Goal: Task Accomplishment & Management: Manage account settings

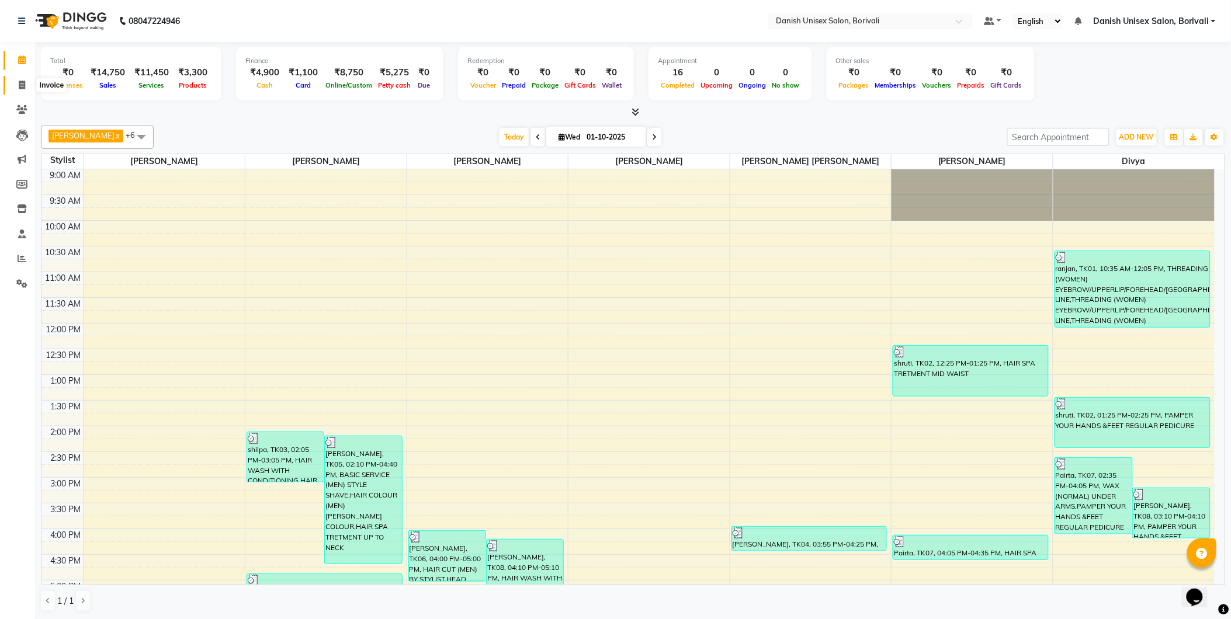
click at [19, 81] on icon at bounding box center [22, 85] width 6 height 9
select select "7068"
select select "service"
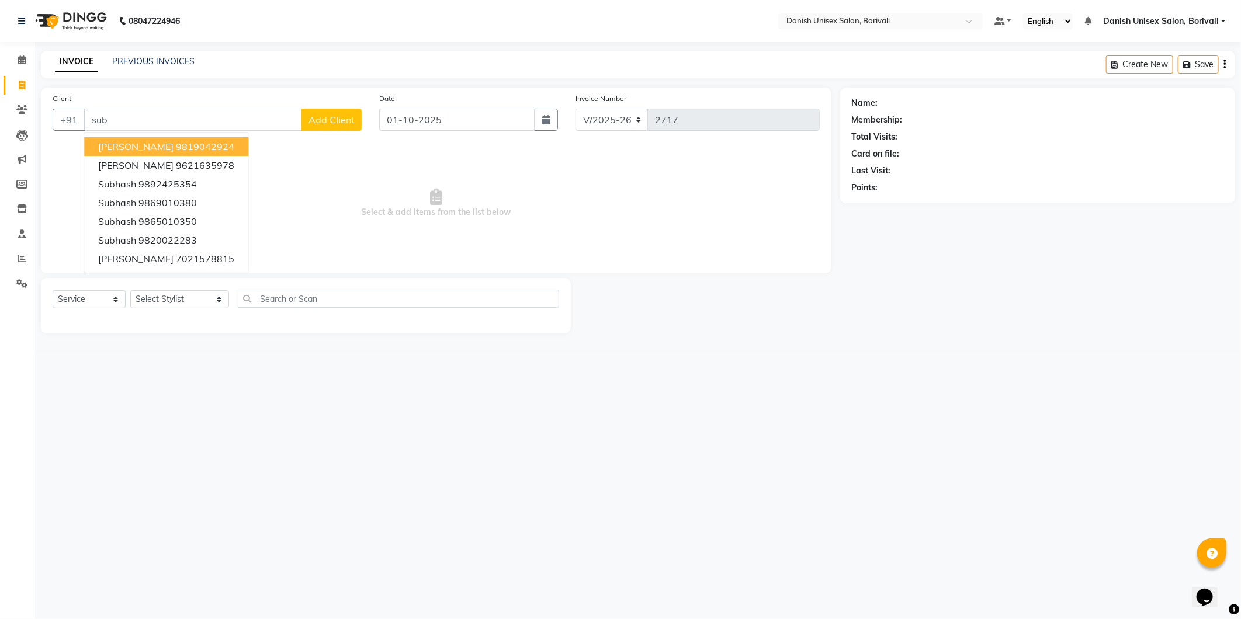
click at [121, 144] on span "[PERSON_NAME]" at bounding box center [135, 147] width 75 height 12
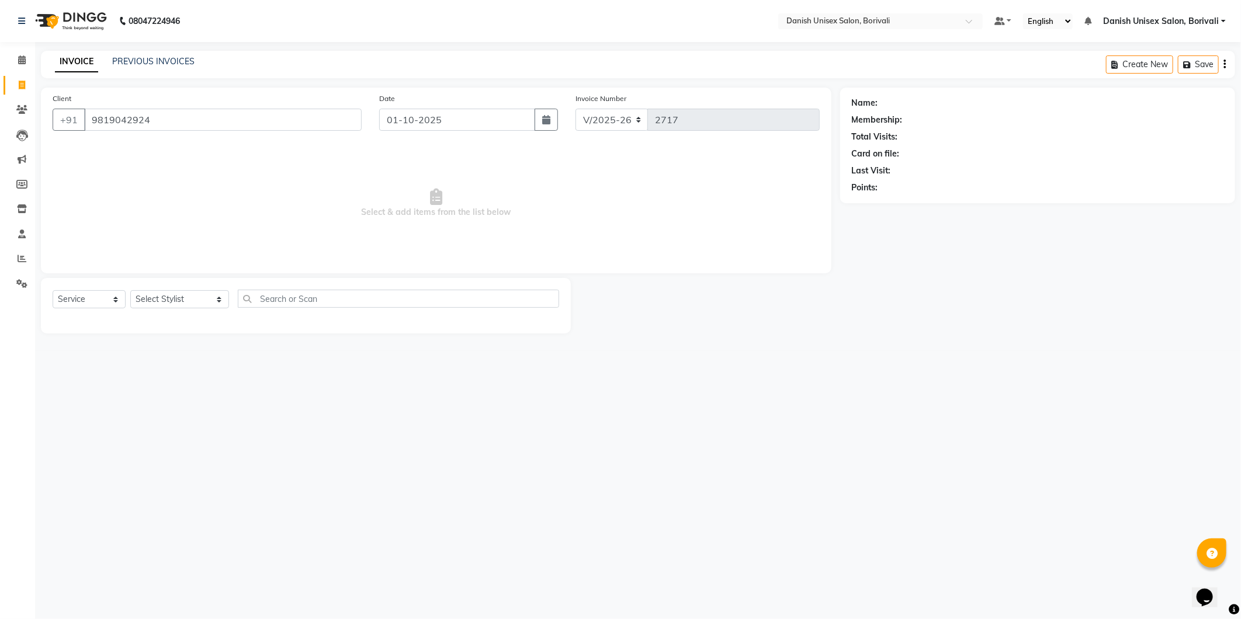
type input "9819042924"
click at [162, 304] on select "Select Stylist [PERSON_NAME] Bheem [PERSON_NAME] Danish Unisex Salon, [PERSON_N…" at bounding box center [179, 299] width 99 height 18
select select "59611"
click at [130, 291] on select "Select Stylist [PERSON_NAME] Bheem [PERSON_NAME] Danish Unisex Salon, [PERSON_N…" at bounding box center [179, 299] width 99 height 18
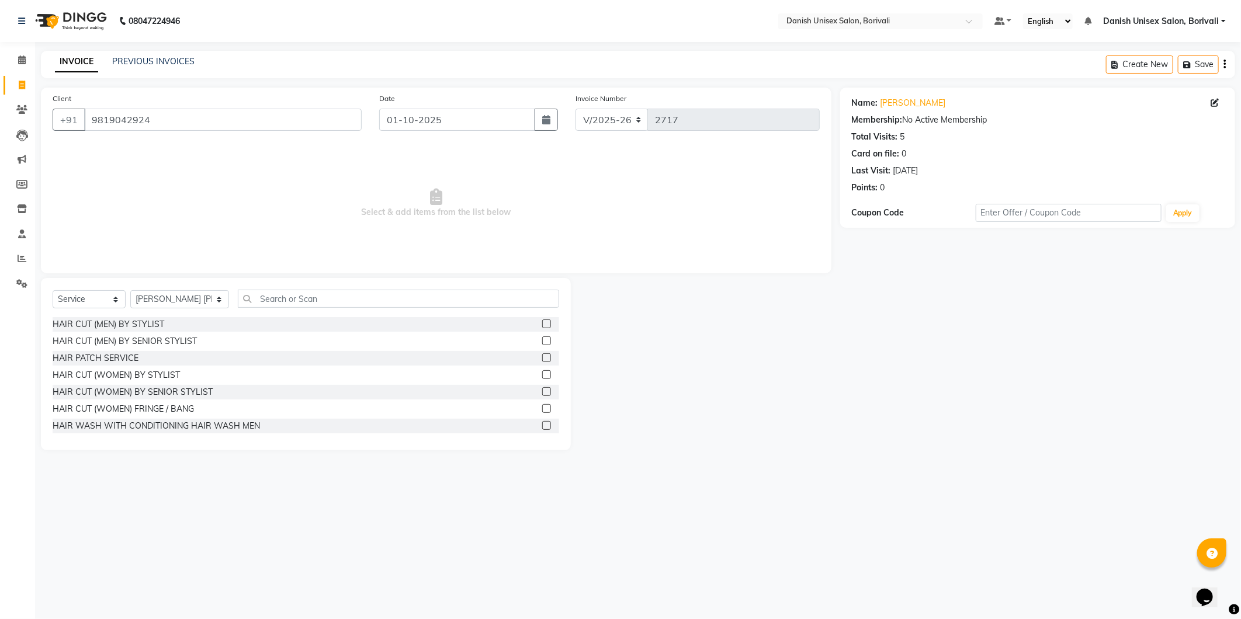
click at [542, 321] on label at bounding box center [546, 323] width 9 height 9
click at [542, 321] on input "checkbox" at bounding box center [546, 325] width 8 height 8
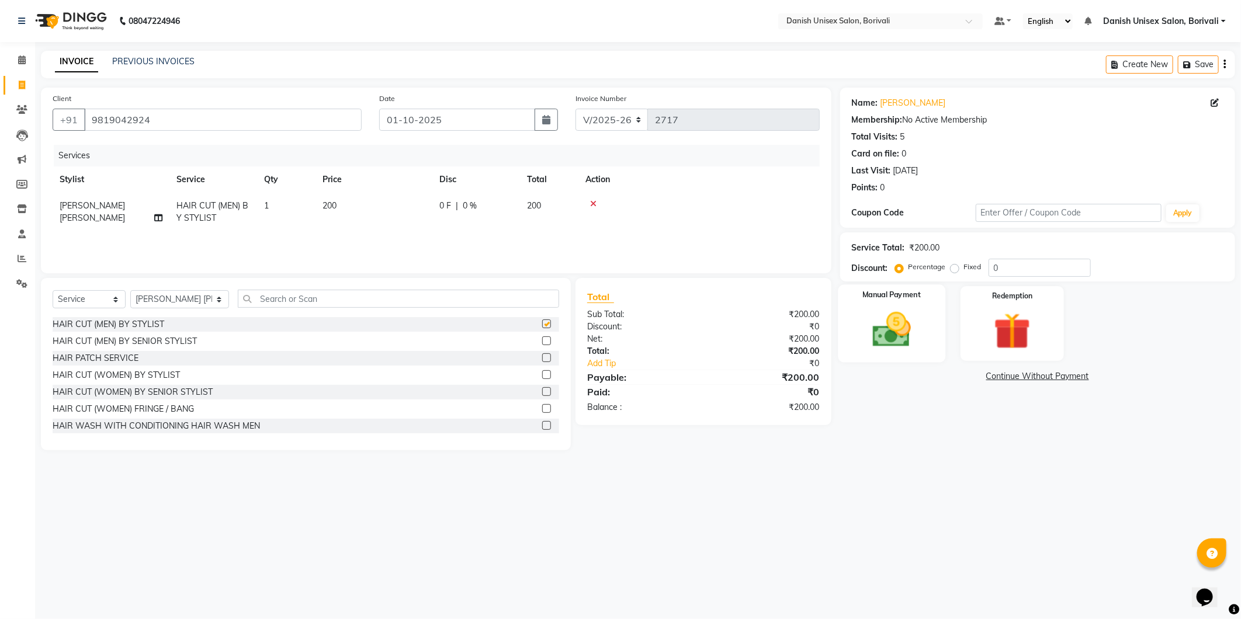
checkbox input "false"
click at [929, 354] on div "Manual Payment" at bounding box center [891, 323] width 107 height 78
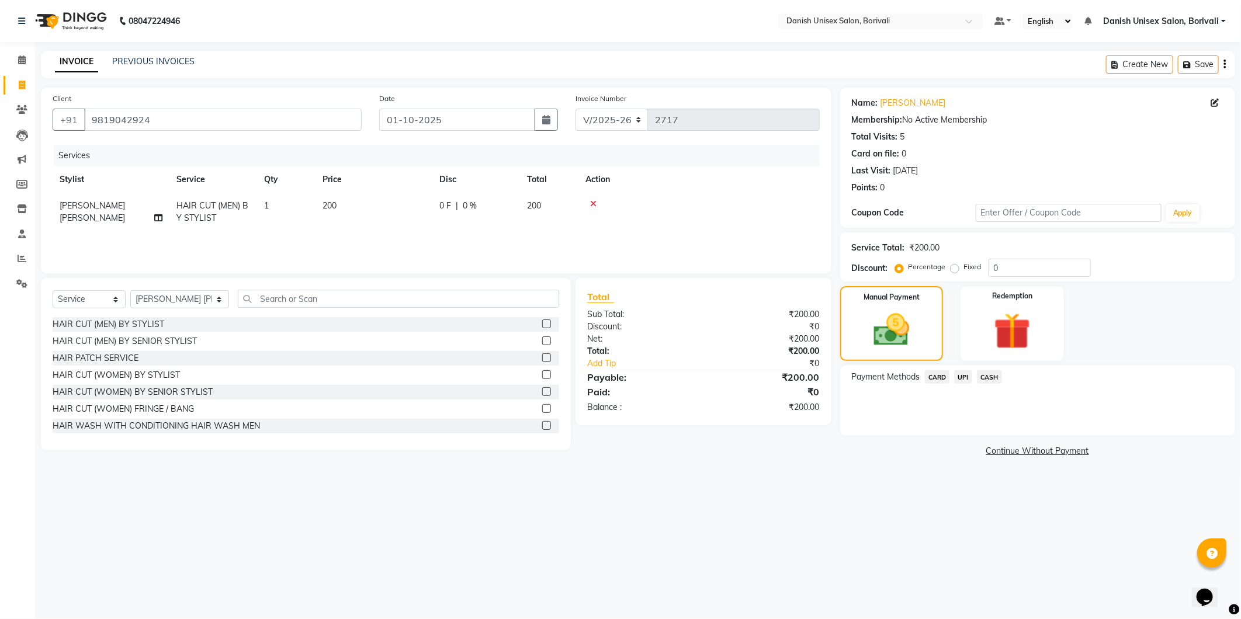
click at [964, 377] on span "UPI" at bounding box center [963, 376] width 18 height 13
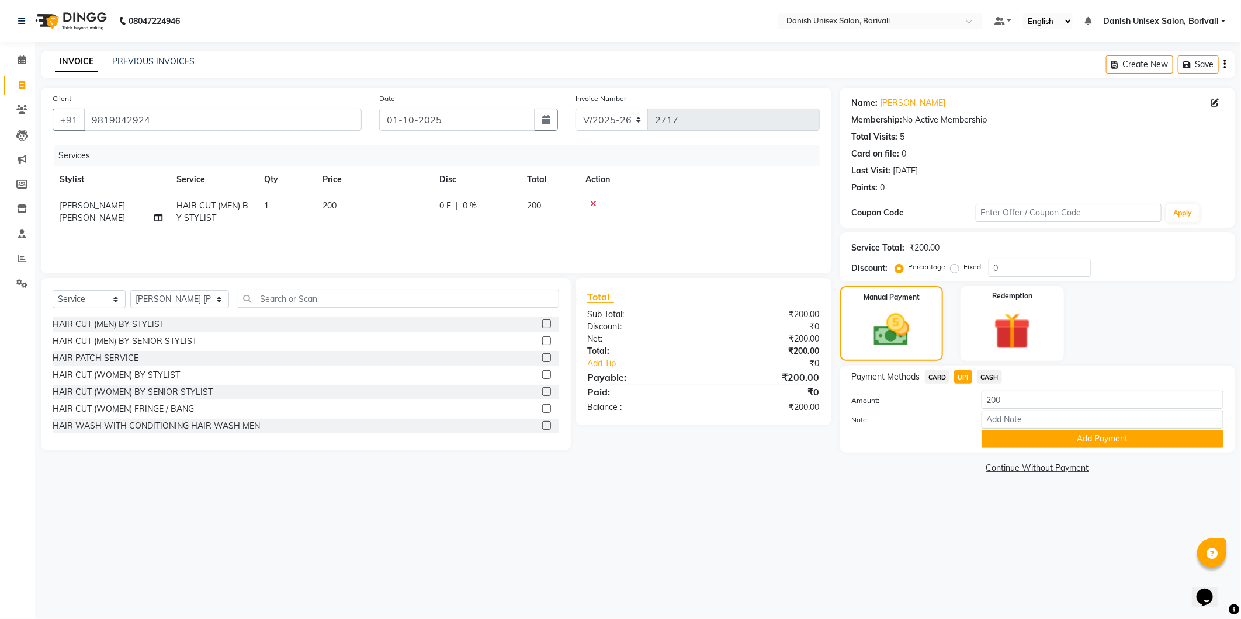
click at [993, 435] on button "Add Payment" at bounding box center [1102, 439] width 242 height 18
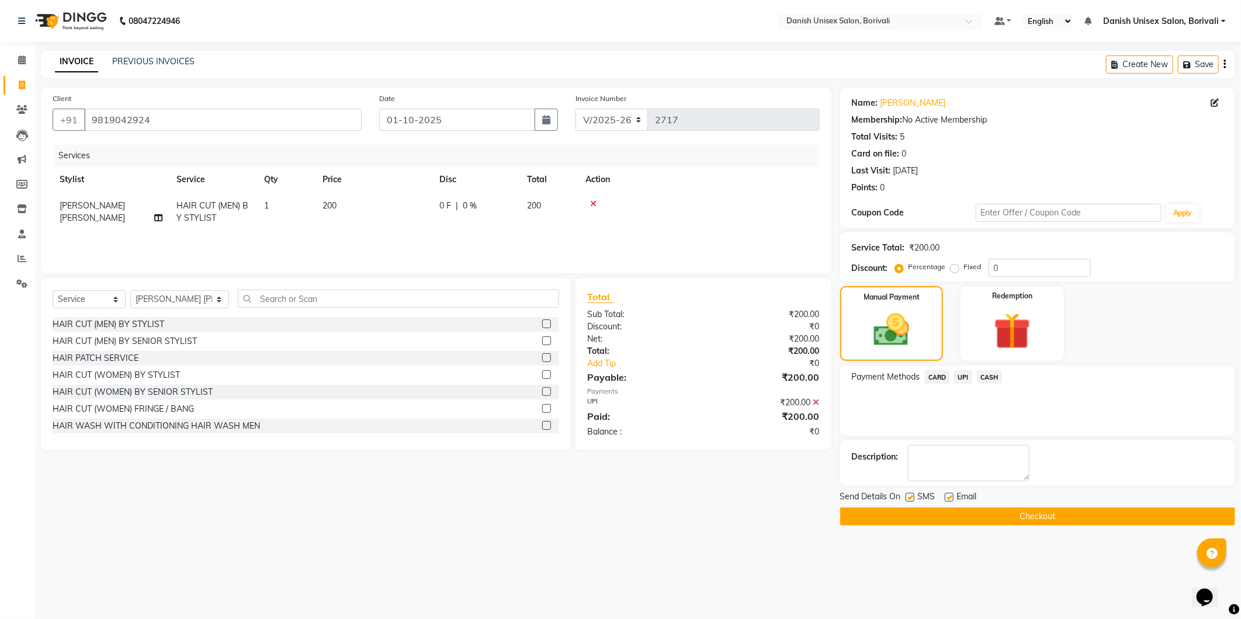
click at [971, 509] on button "Checkout" at bounding box center [1037, 517] width 395 height 18
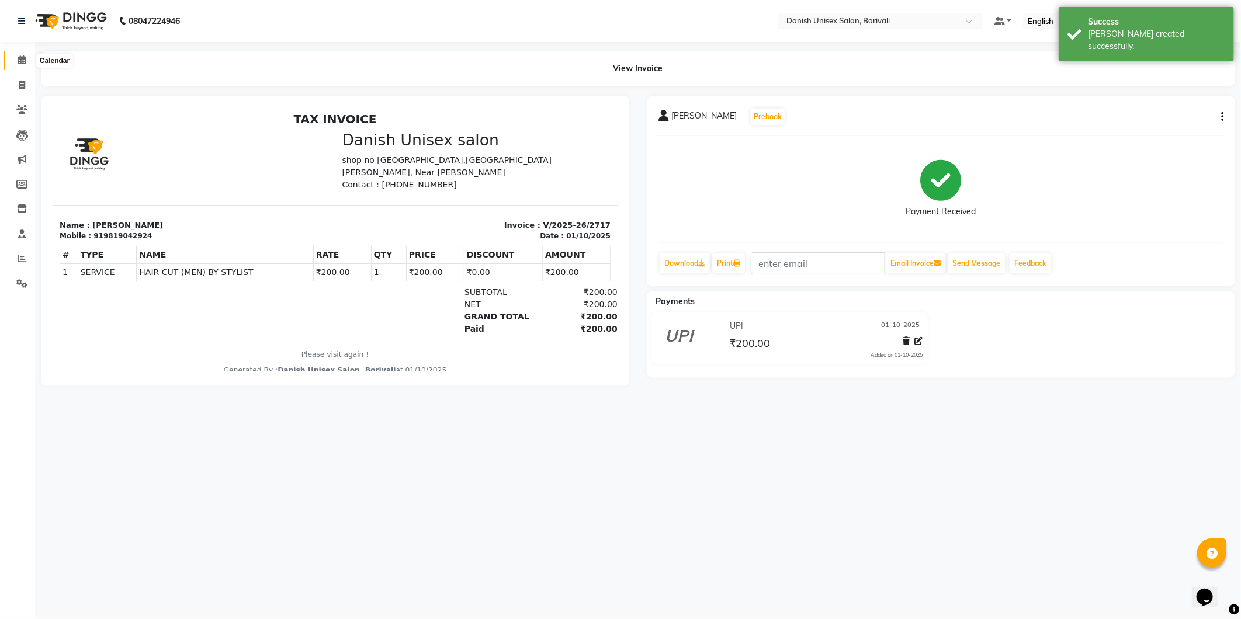
click at [20, 55] on icon at bounding box center [22, 59] width 8 height 9
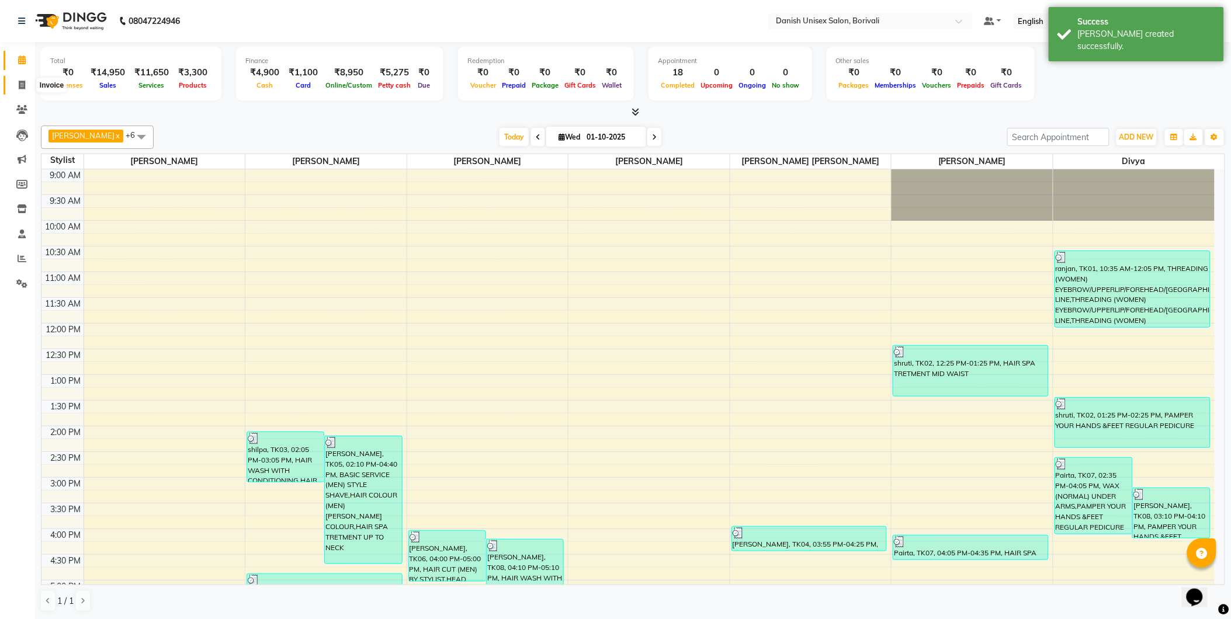
click at [25, 88] on span at bounding box center [22, 85] width 20 height 13
select select "7068"
select select "service"
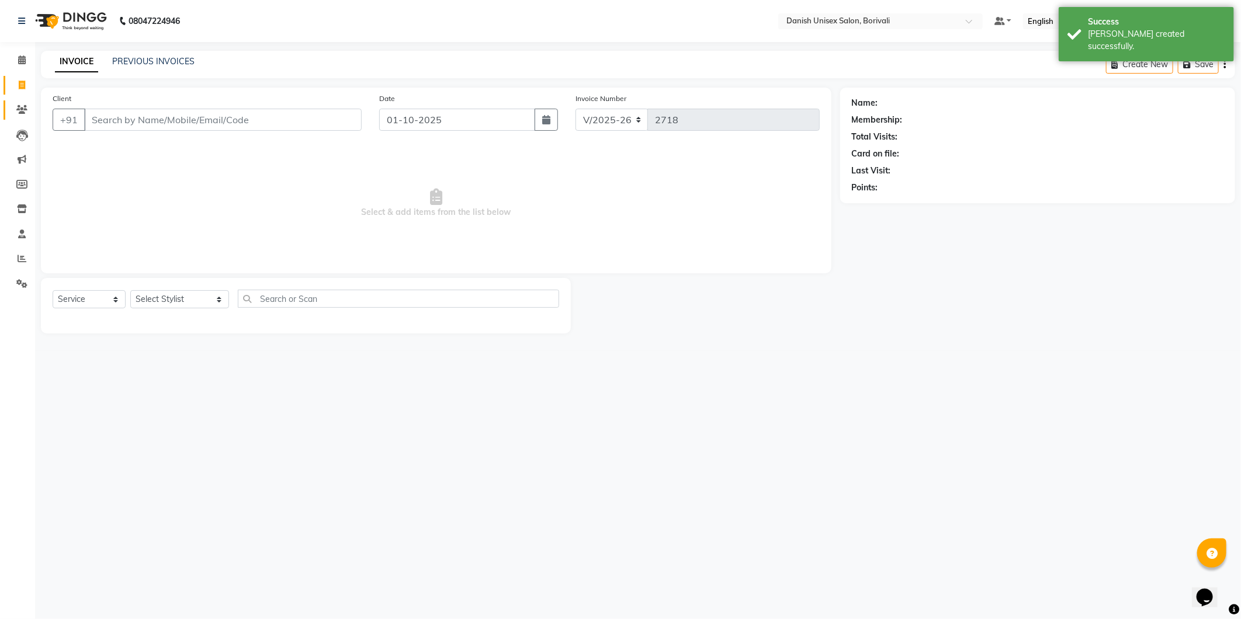
click at [24, 112] on icon at bounding box center [21, 109] width 11 height 9
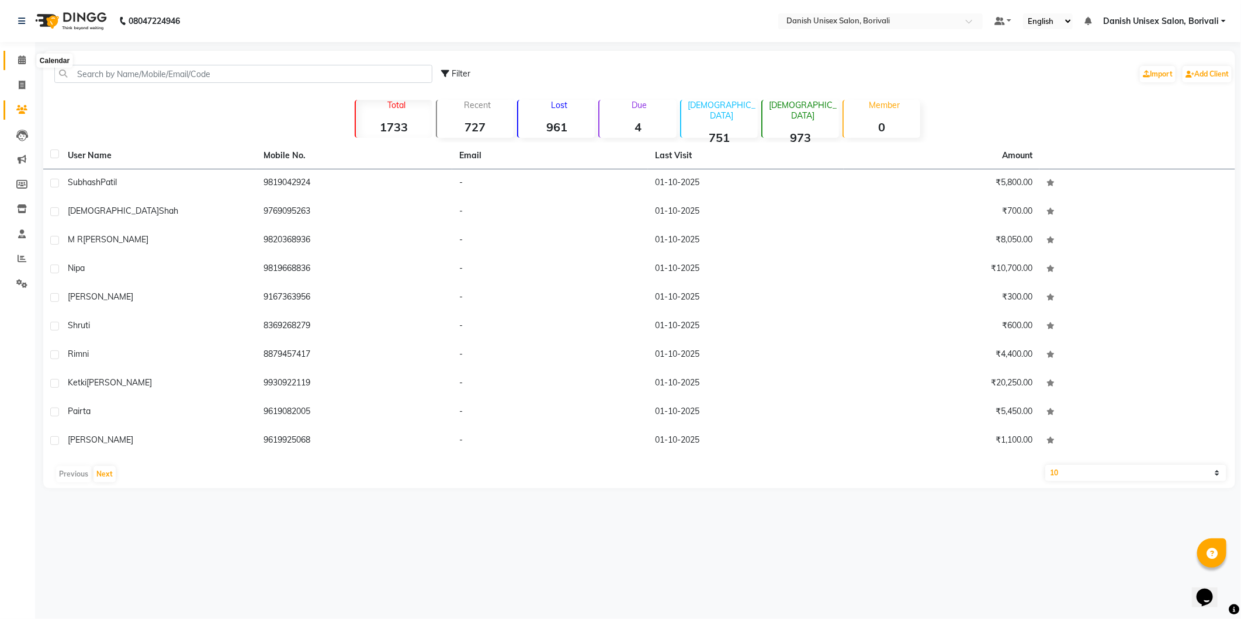
click at [16, 59] on span at bounding box center [22, 60] width 20 height 13
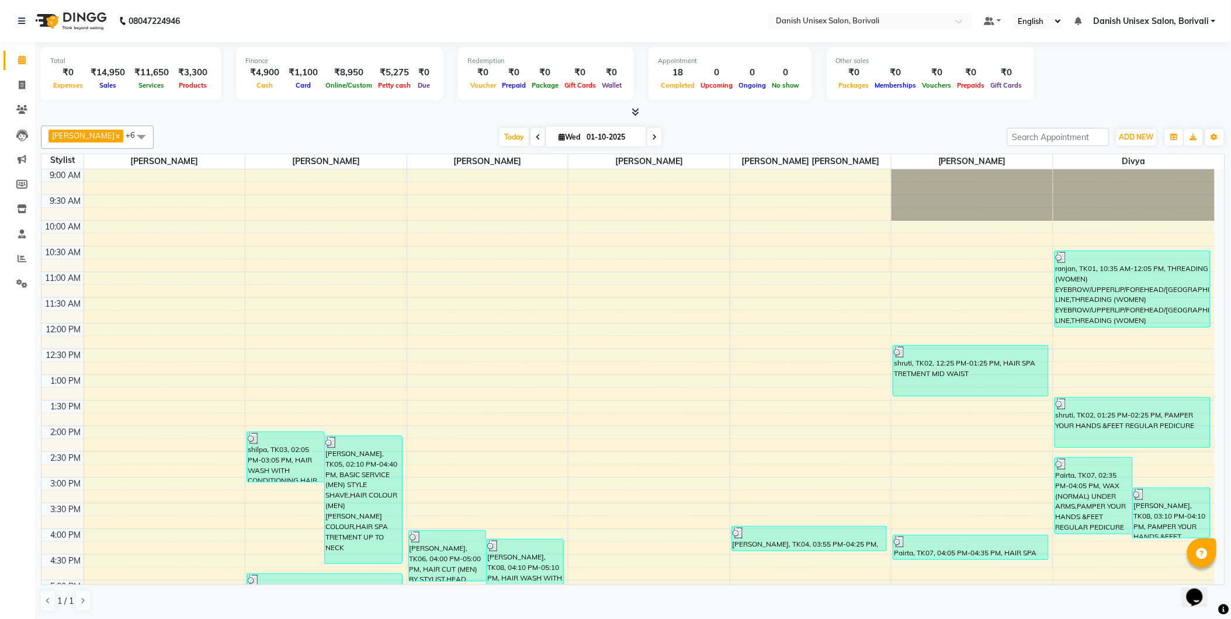
click at [637, 112] on icon at bounding box center [635, 111] width 8 height 9
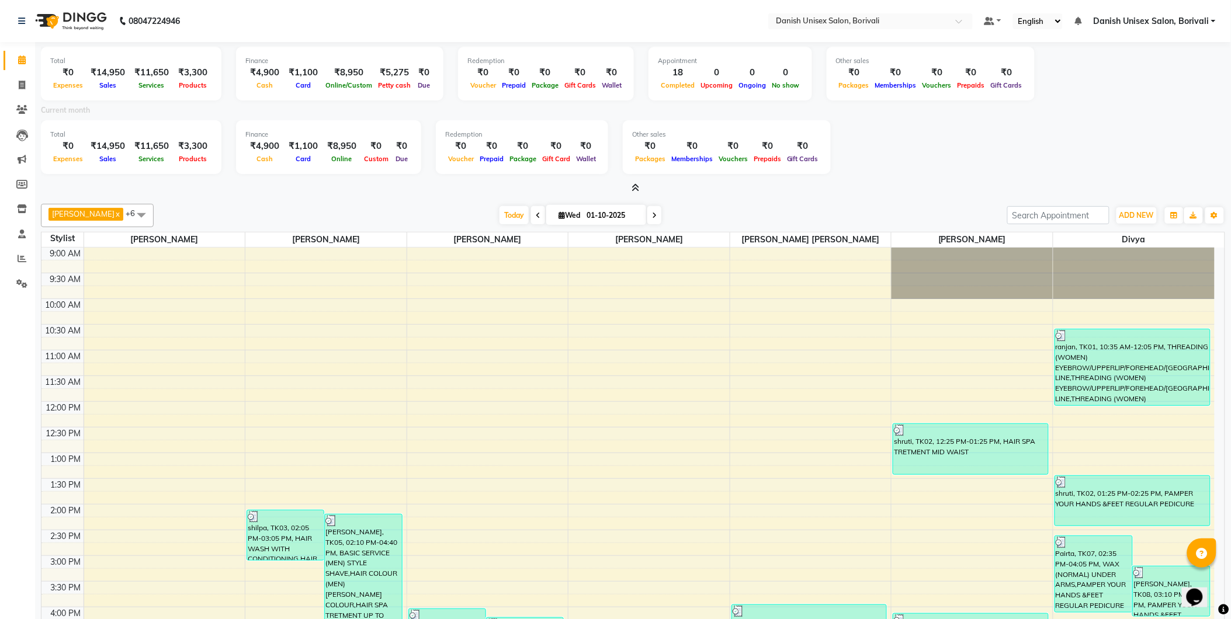
click at [631, 189] on span at bounding box center [633, 188] width 12 height 12
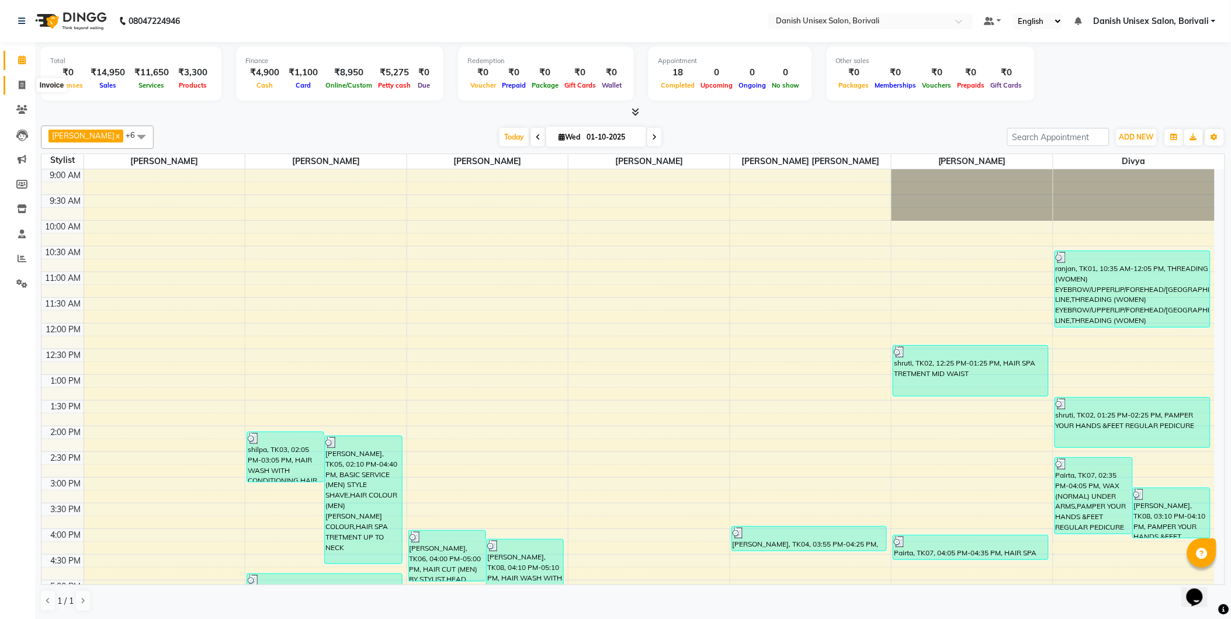
click at [20, 84] on icon at bounding box center [22, 85] width 6 height 9
select select "service"
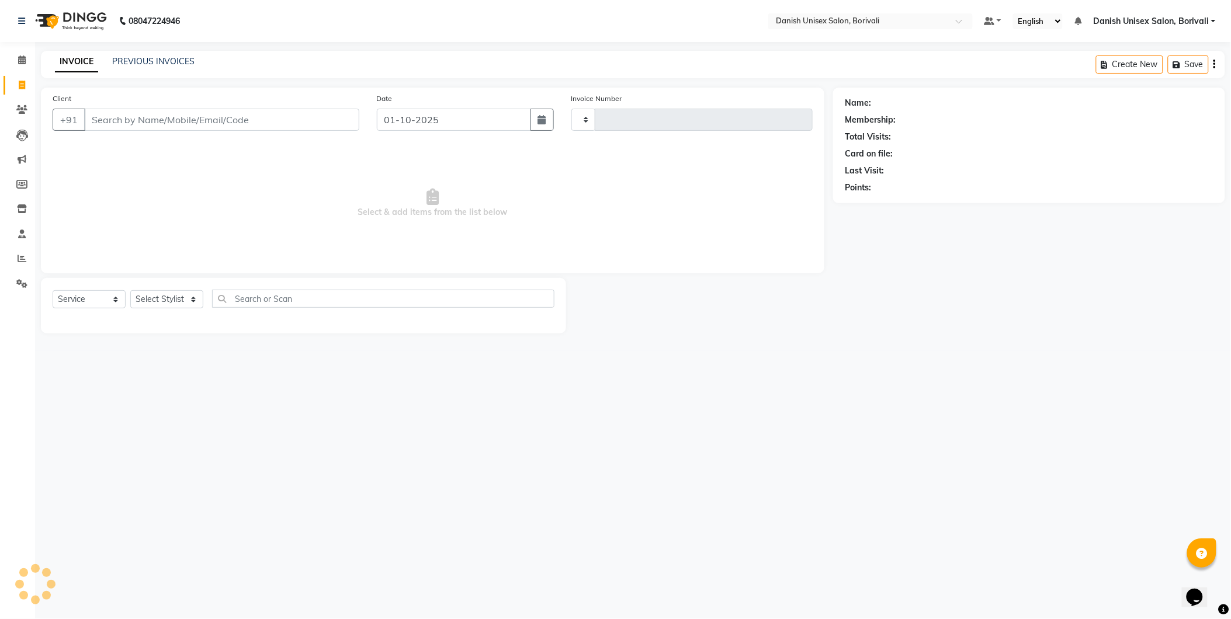
type input "2718"
select select "7068"
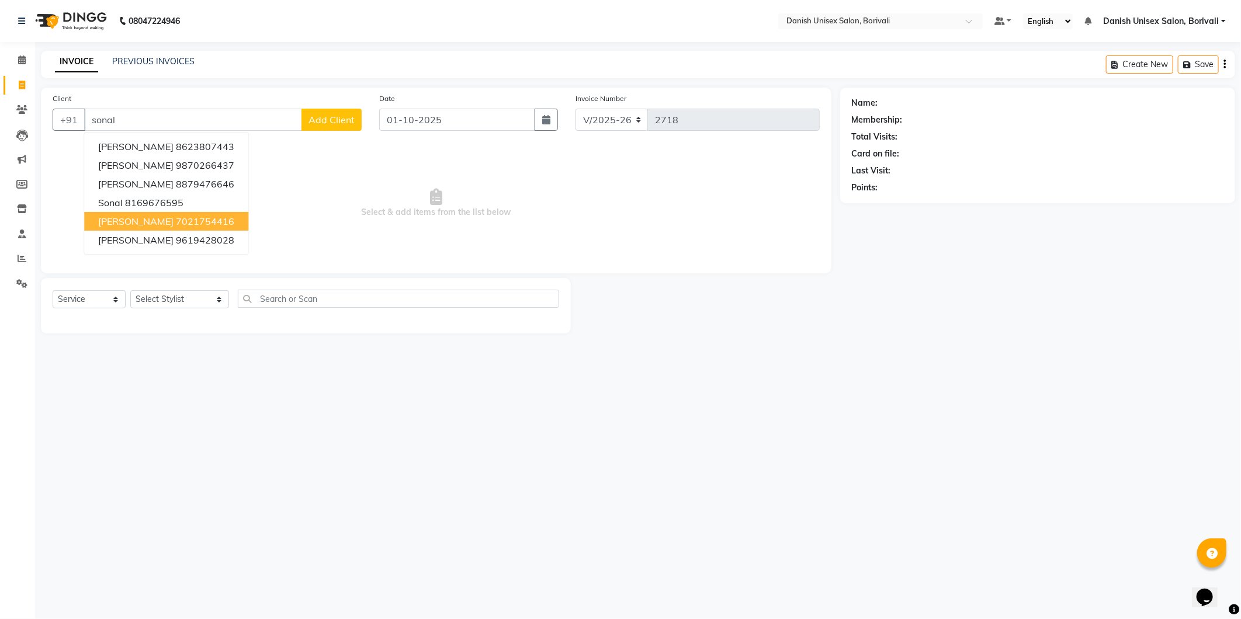
click at [193, 223] on button "[PERSON_NAME] 7021754416" at bounding box center [166, 221] width 164 height 19
type input "7021754416"
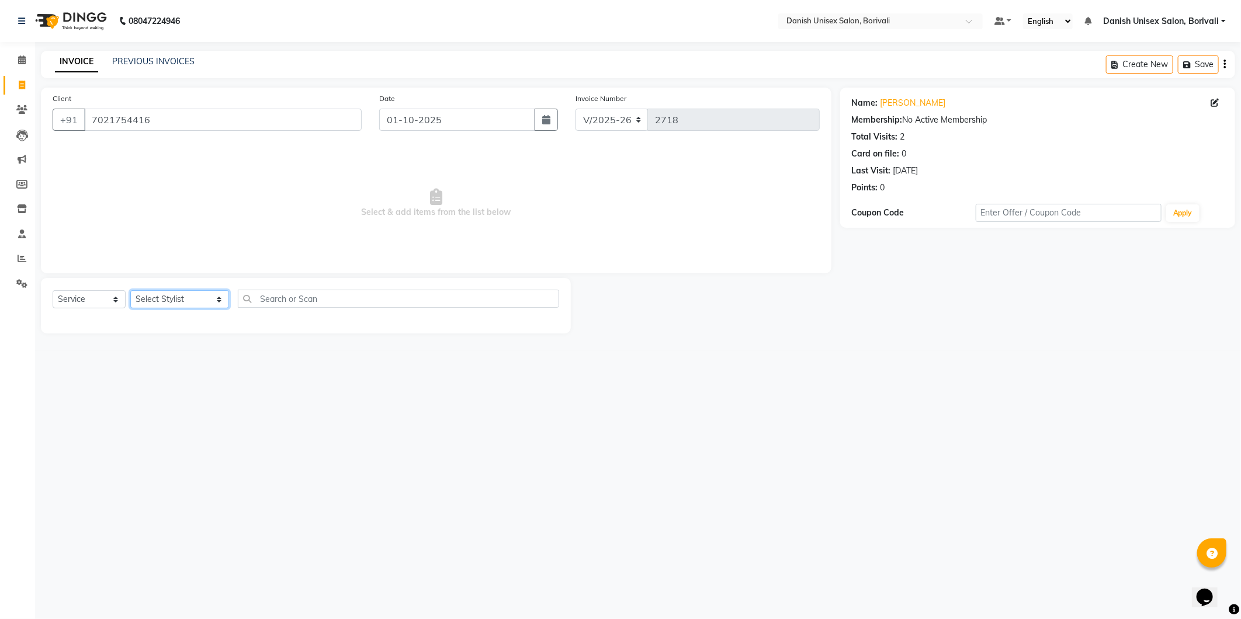
click at [179, 297] on select "Select Stylist [PERSON_NAME] Bheem [PERSON_NAME] Danish Unisex Salon, [PERSON_N…" at bounding box center [179, 299] width 99 height 18
select select "58927"
click at [130, 291] on select "Select Stylist [PERSON_NAME] Bheem [PERSON_NAME] Danish Unisex Salon, [PERSON_N…" at bounding box center [179, 299] width 99 height 18
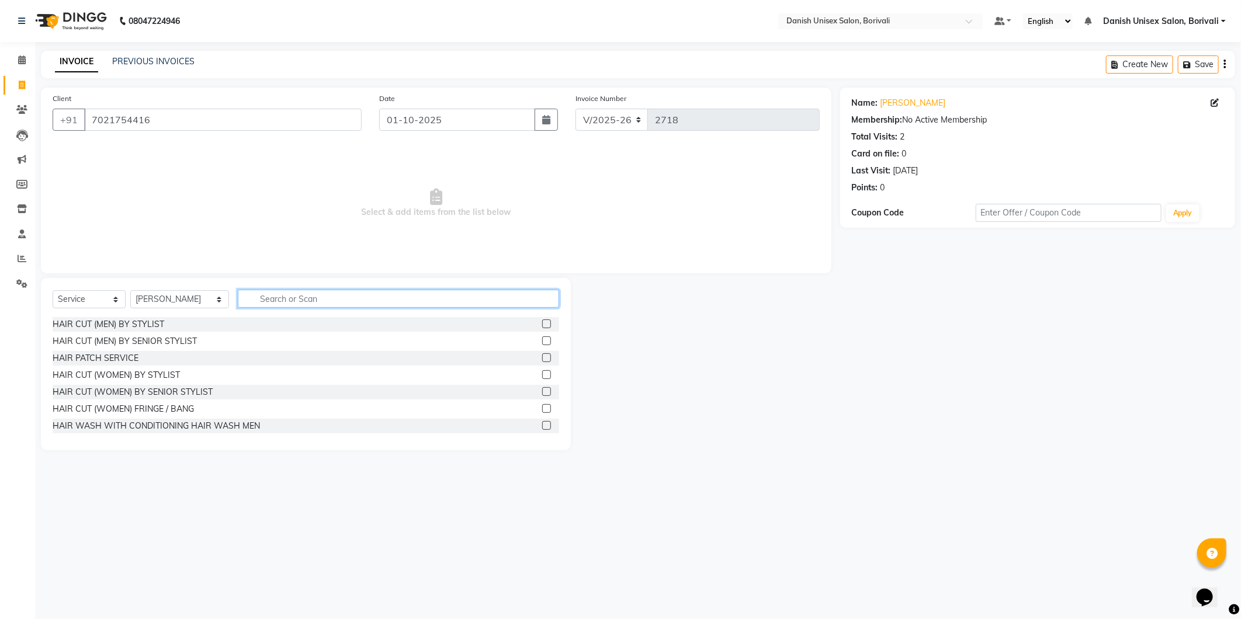
click at [428, 301] on input "text" at bounding box center [398, 299] width 321 height 18
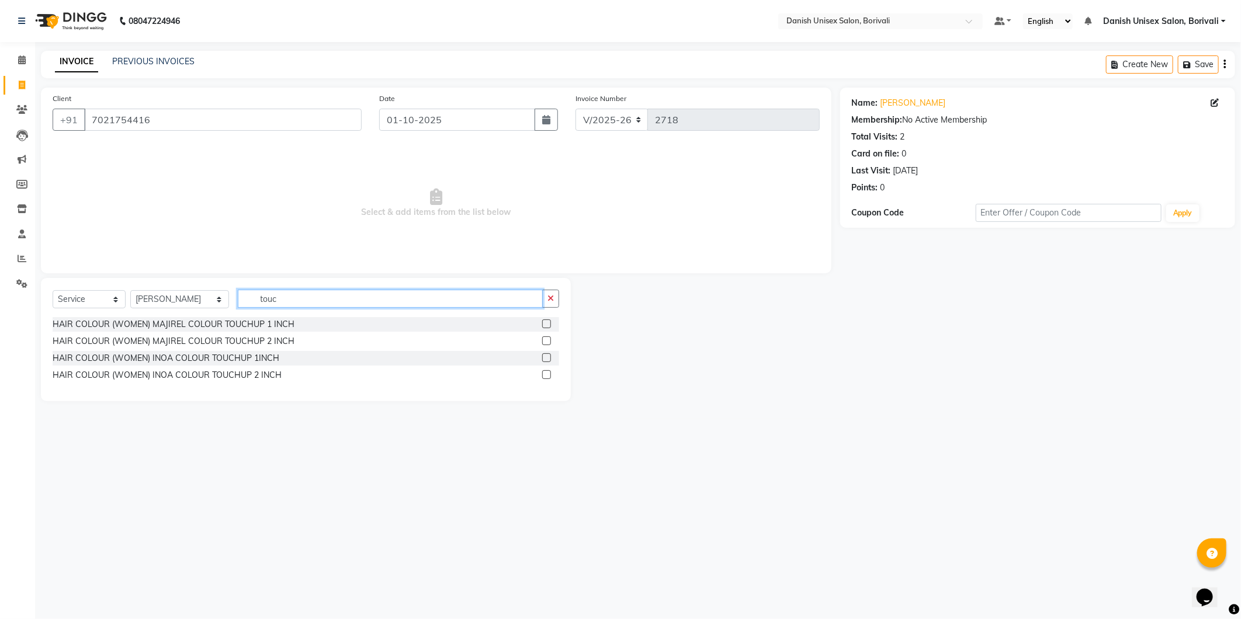
type input "touc"
click at [547, 323] on label at bounding box center [546, 323] width 9 height 9
click at [547, 323] on input "checkbox" at bounding box center [546, 325] width 8 height 8
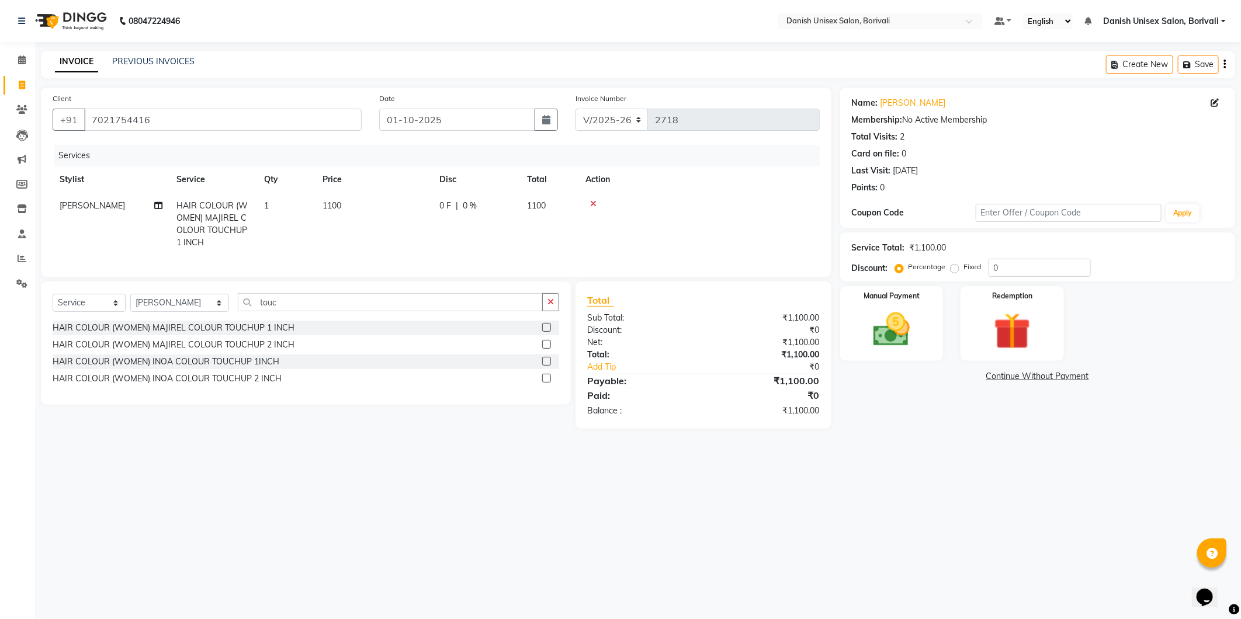
click at [545, 332] on label at bounding box center [546, 327] width 9 height 9
click at [545, 332] on input "checkbox" at bounding box center [546, 328] width 8 height 8
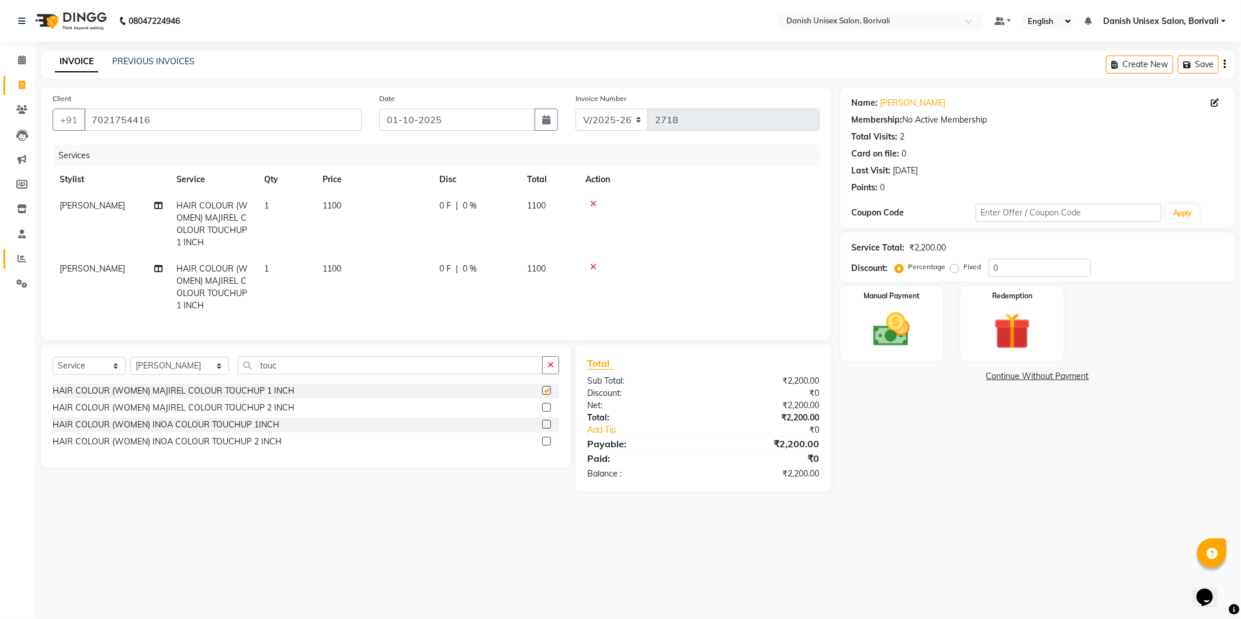
checkbox input "false"
click at [81, 269] on span "[PERSON_NAME]" at bounding box center [92, 268] width 65 height 11
select select "58927"
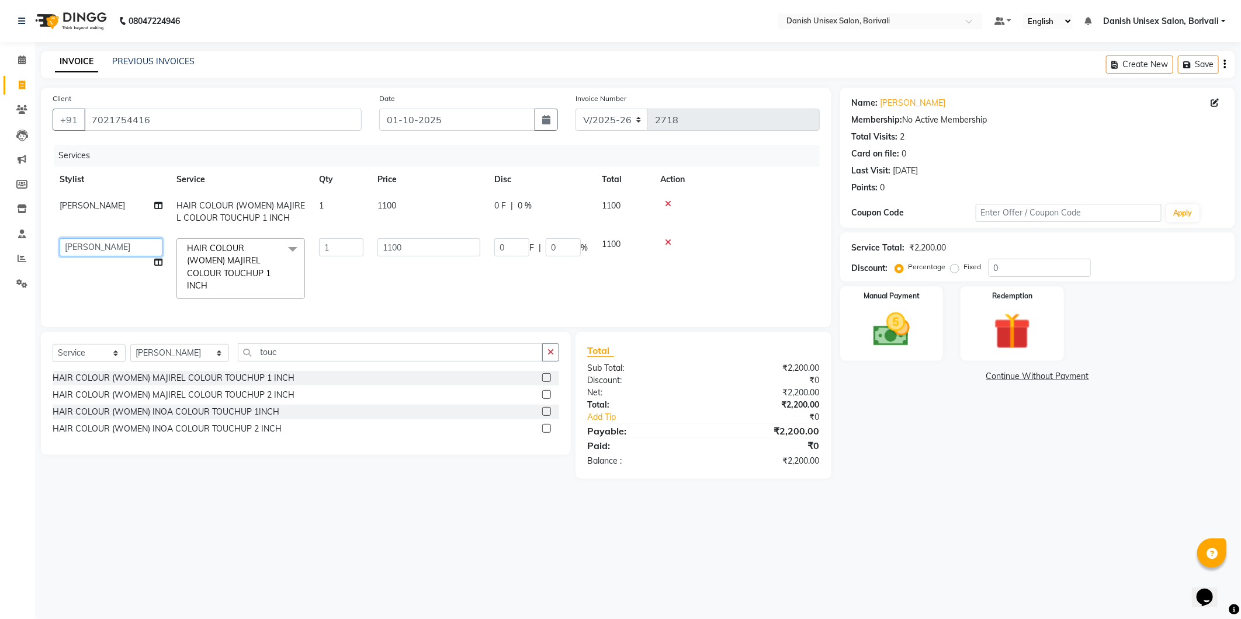
click at [106, 242] on select "[PERSON_NAME] Bheem [PERSON_NAME] Danish Unisex Salon, [PERSON_NAME] [PERSON_NA…" at bounding box center [111, 247] width 103 height 18
select select "84988"
click at [496, 245] on input "0" at bounding box center [511, 247] width 35 height 18
click at [663, 201] on div at bounding box center [736, 204] width 152 height 8
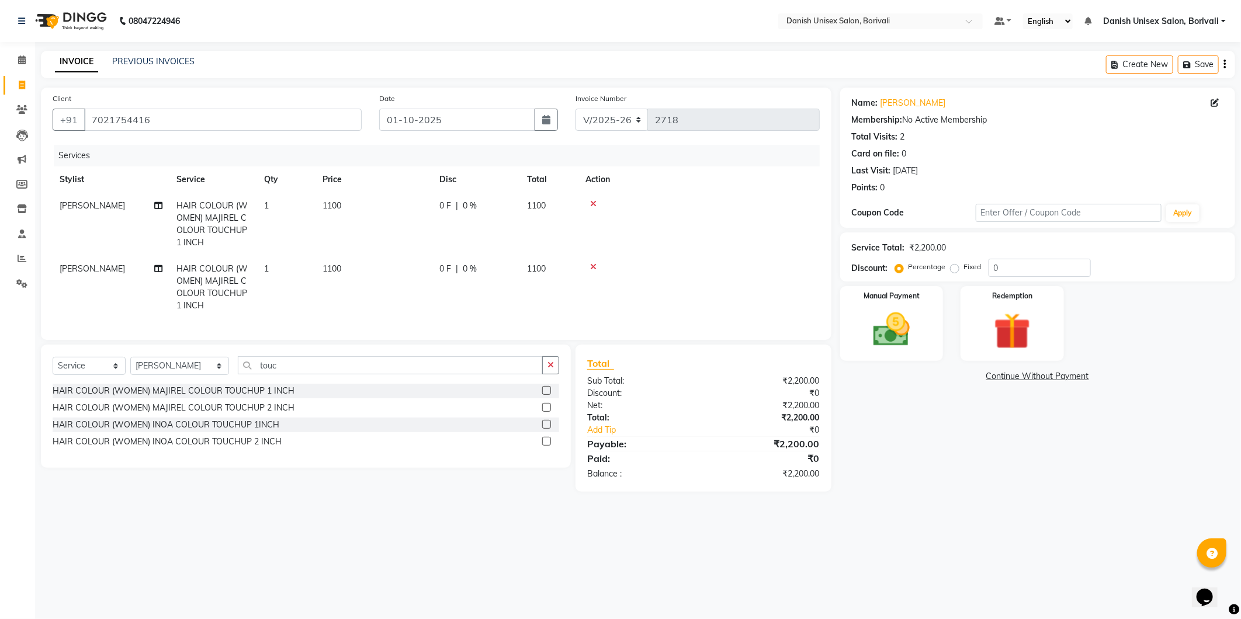
click at [544, 429] on label at bounding box center [546, 424] width 9 height 9
click at [544, 429] on input "checkbox" at bounding box center [546, 425] width 8 height 8
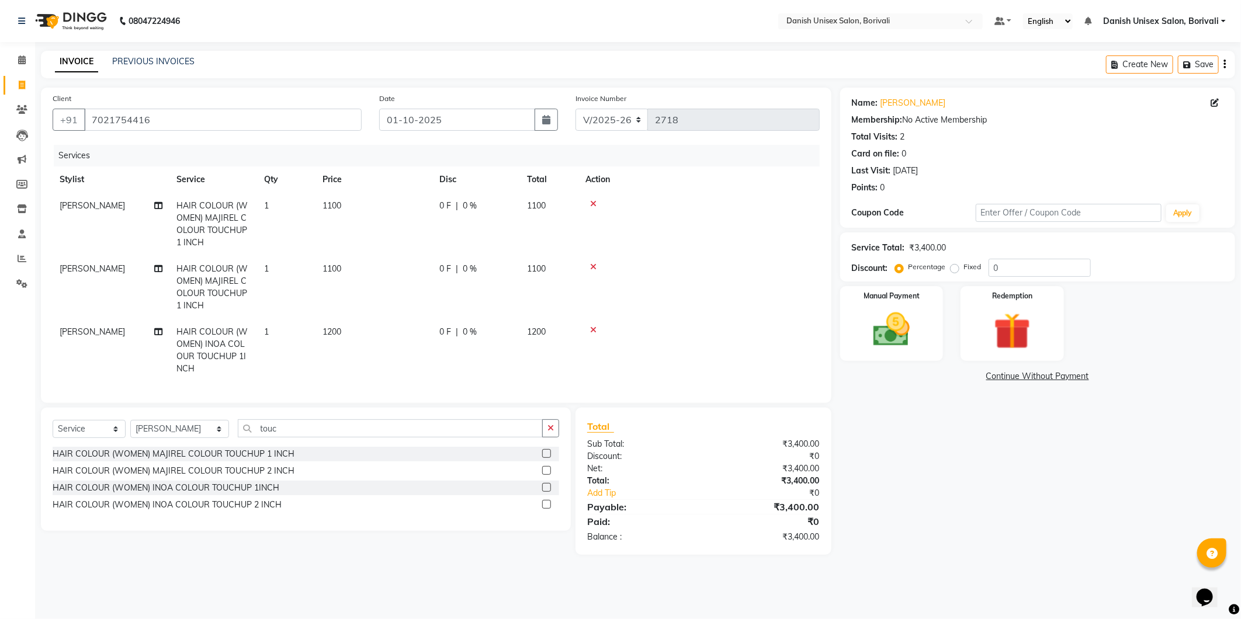
drag, startPoint x: 547, startPoint y: 495, endPoint x: 538, endPoint y: 369, distance: 126.4
click at [547, 491] on div at bounding box center [550, 488] width 17 height 15
click at [592, 265] on icon at bounding box center [593, 267] width 6 height 8
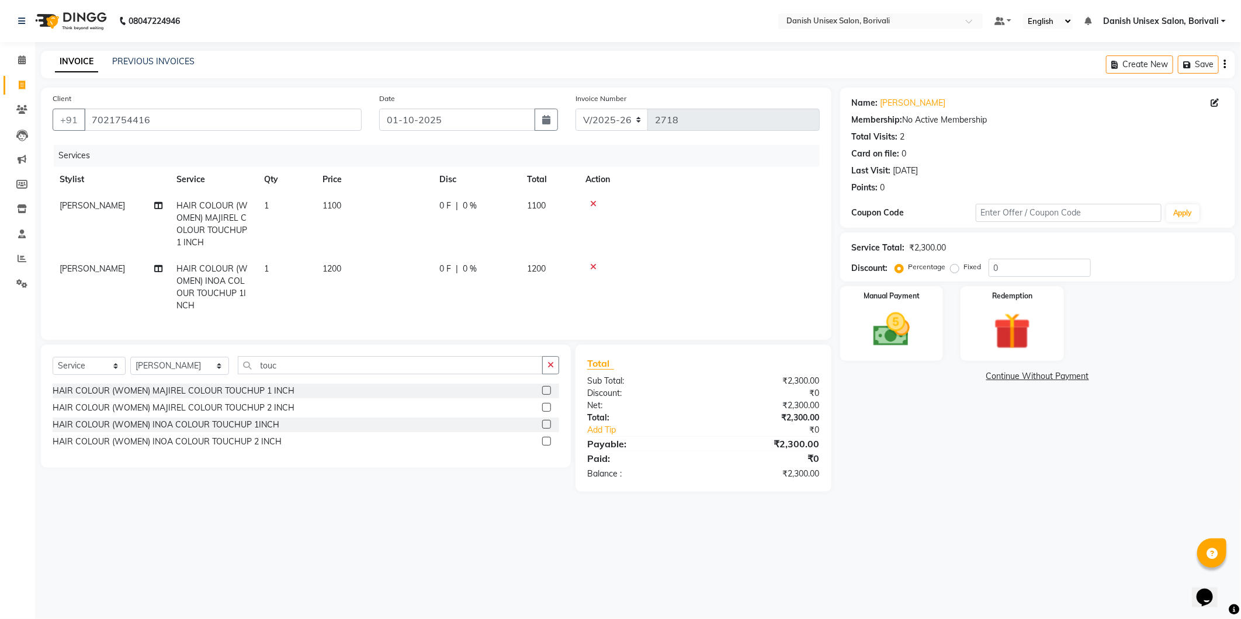
drag, startPoint x: 592, startPoint y: 199, endPoint x: 585, endPoint y: 237, distance: 37.9
click at [592, 200] on icon at bounding box center [593, 204] width 6 height 8
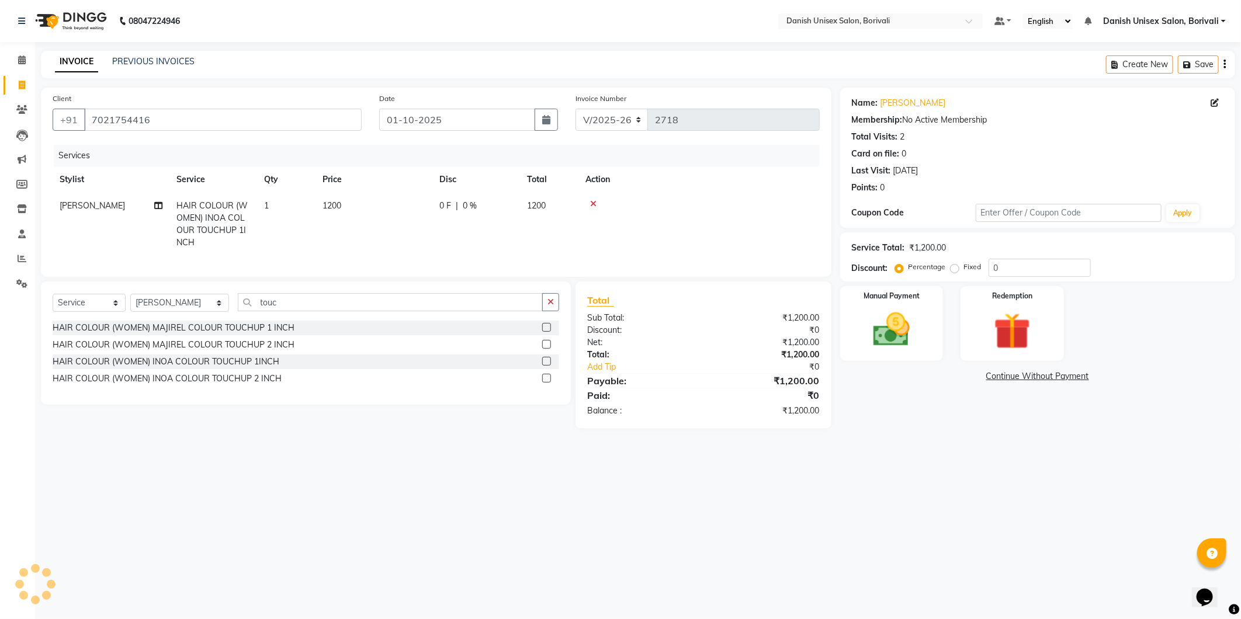
click at [545, 366] on label at bounding box center [546, 361] width 9 height 9
click at [545, 366] on input "checkbox" at bounding box center [546, 362] width 8 height 8
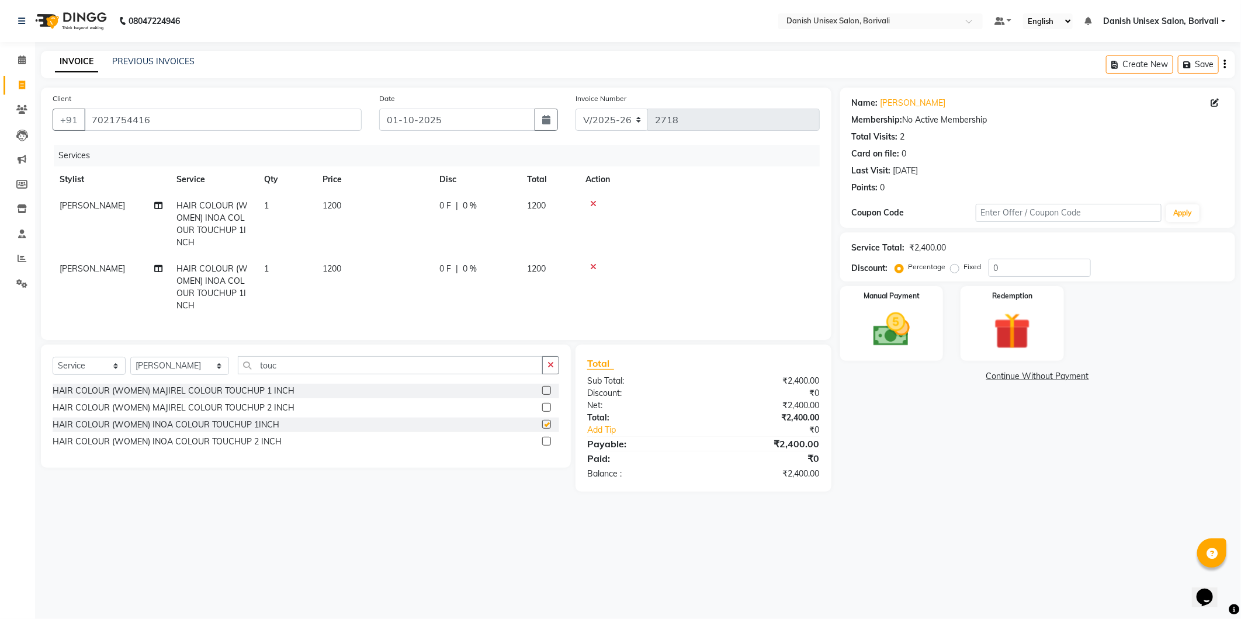
checkbox input "false"
click at [444, 280] on td "0 F | 0 %" at bounding box center [476, 287] width 88 height 63
select select "58927"
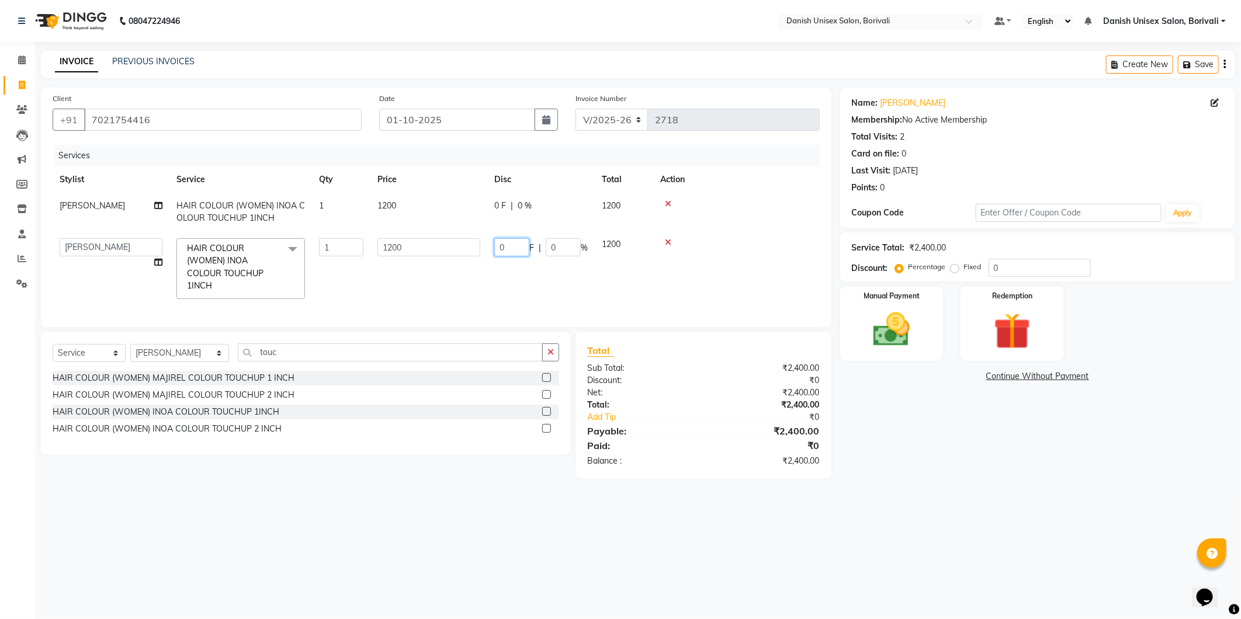
click at [496, 246] on input "0" at bounding box center [511, 247] width 35 height 18
type input "500"
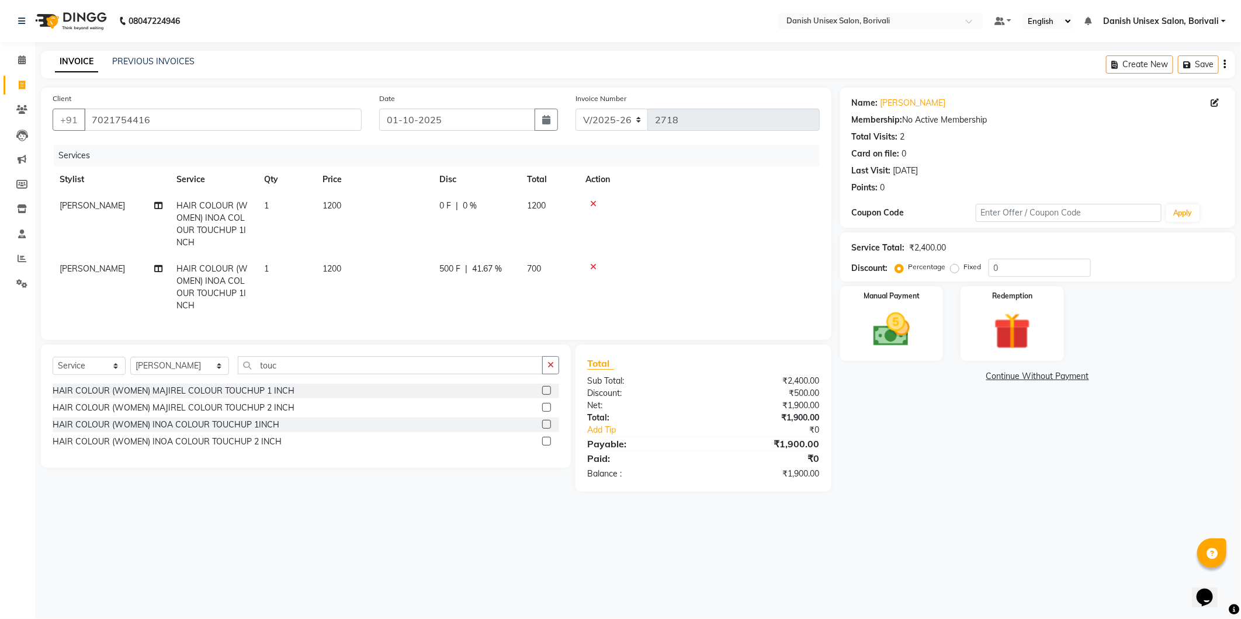
click at [461, 290] on tr "[PERSON_NAME] HAIR COLOUR (WOMEN) INOA COLOUR TOUCHUP 1INCH 1 1200 500 F | 41.6…" at bounding box center [436, 287] width 767 height 63
click at [67, 273] on span "[PERSON_NAME]" at bounding box center [92, 268] width 65 height 11
select select "58927"
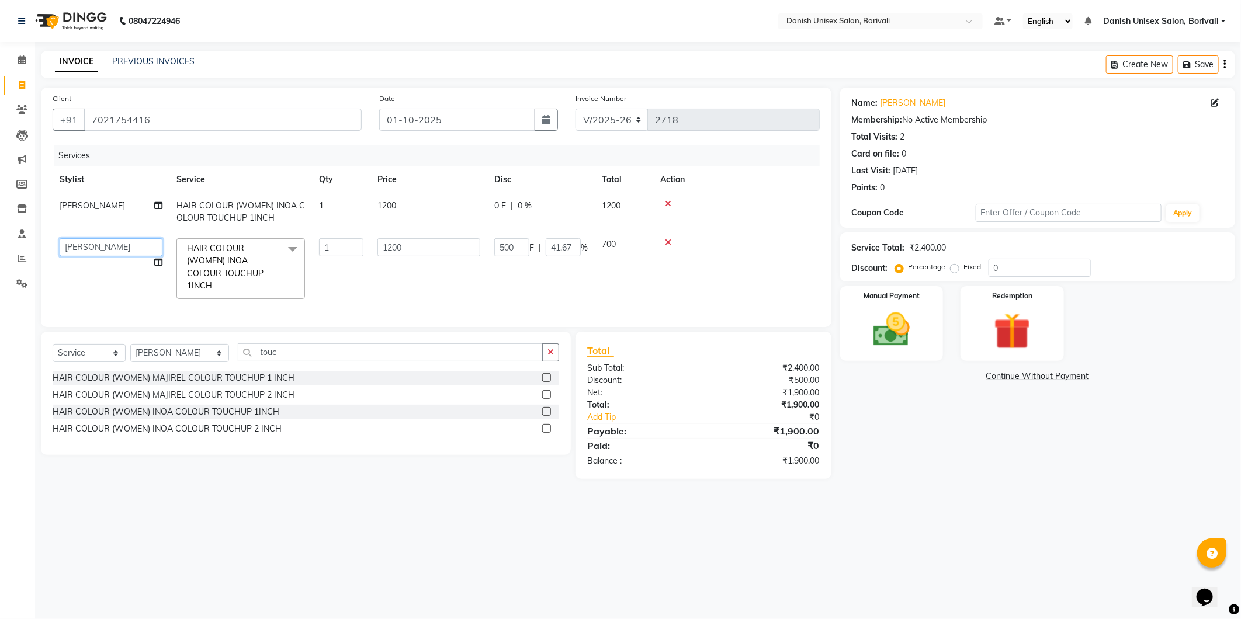
click at [95, 249] on select "[PERSON_NAME] Bheem [PERSON_NAME] Danish Unisex Salon, [PERSON_NAME] [PERSON_NA…" at bounding box center [111, 247] width 103 height 18
select select "84988"
click at [931, 349] on div "Manual Payment" at bounding box center [891, 323] width 107 height 78
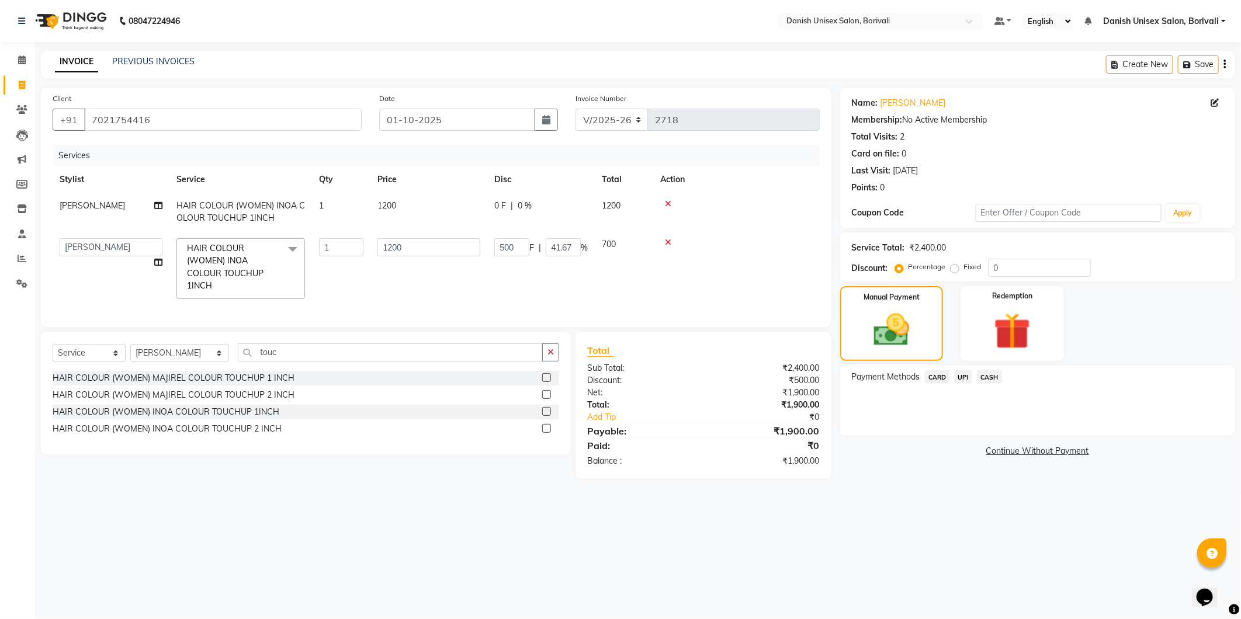
click at [987, 377] on span "CASH" at bounding box center [989, 376] width 25 height 13
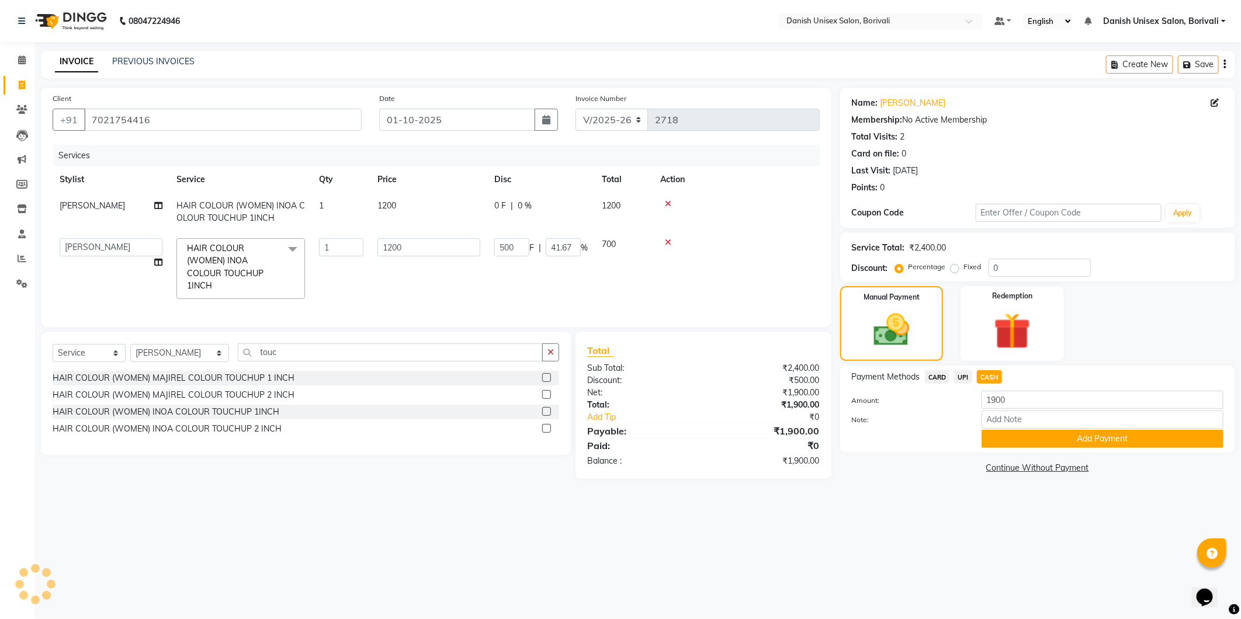
drag, startPoint x: 991, startPoint y: 430, endPoint x: 988, endPoint y: 437, distance: 6.8
click at [991, 432] on button "Add Payment" at bounding box center [1102, 439] width 242 height 18
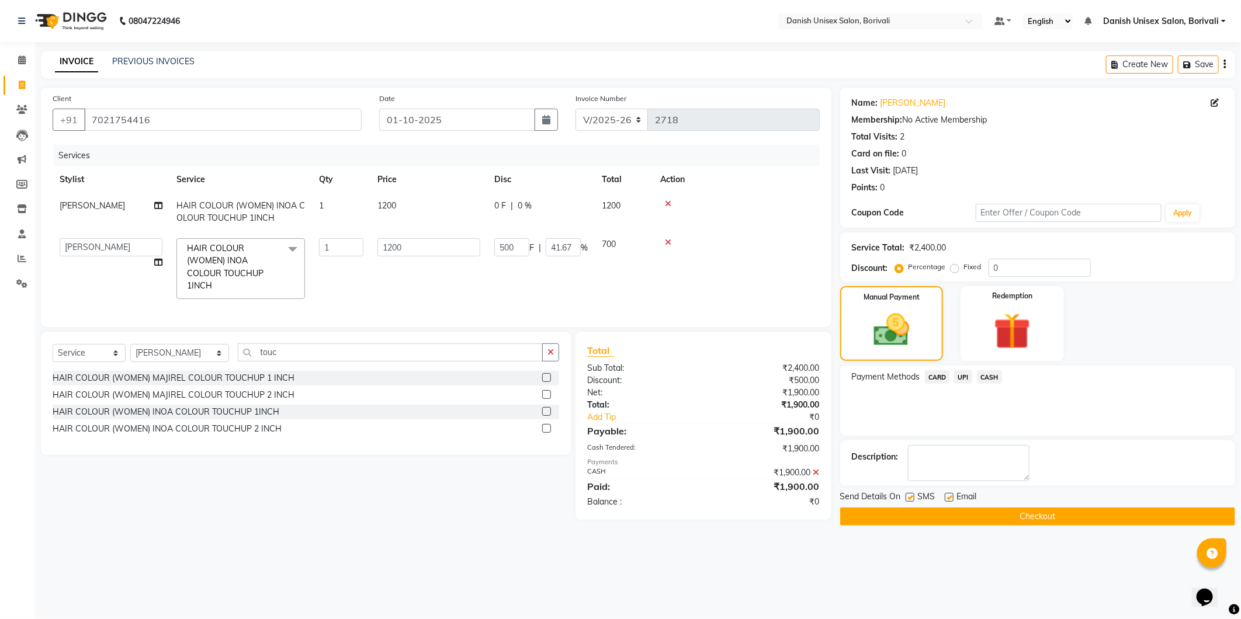
click at [978, 514] on button "Checkout" at bounding box center [1037, 517] width 395 height 18
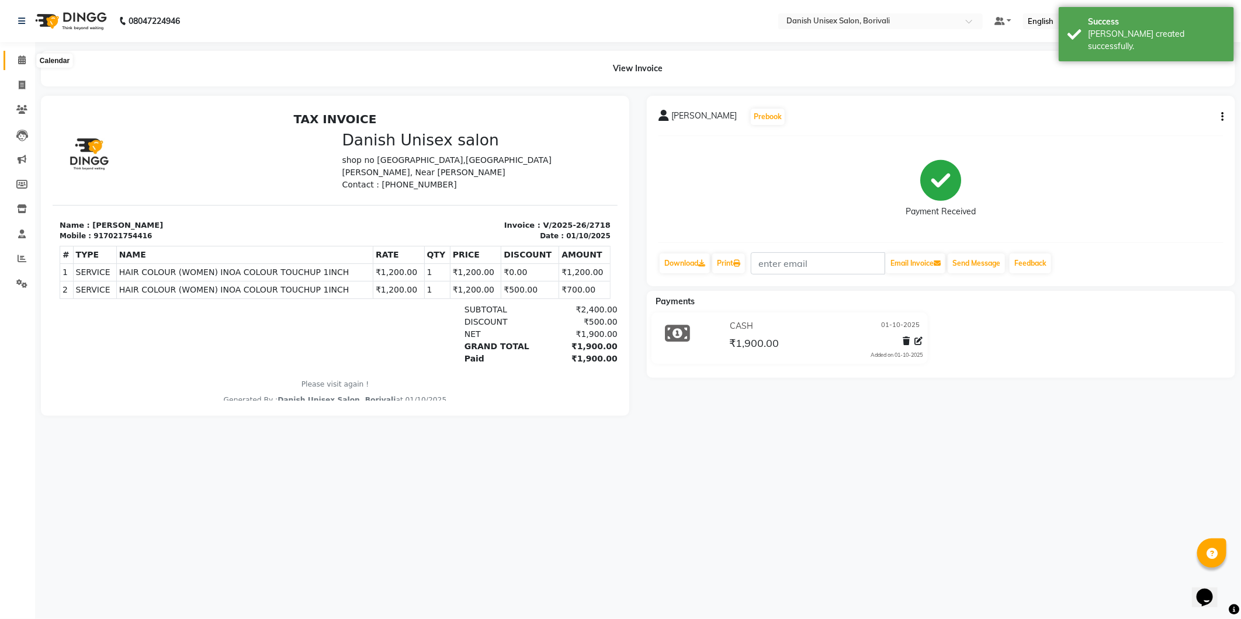
click at [21, 61] on icon at bounding box center [22, 59] width 8 height 9
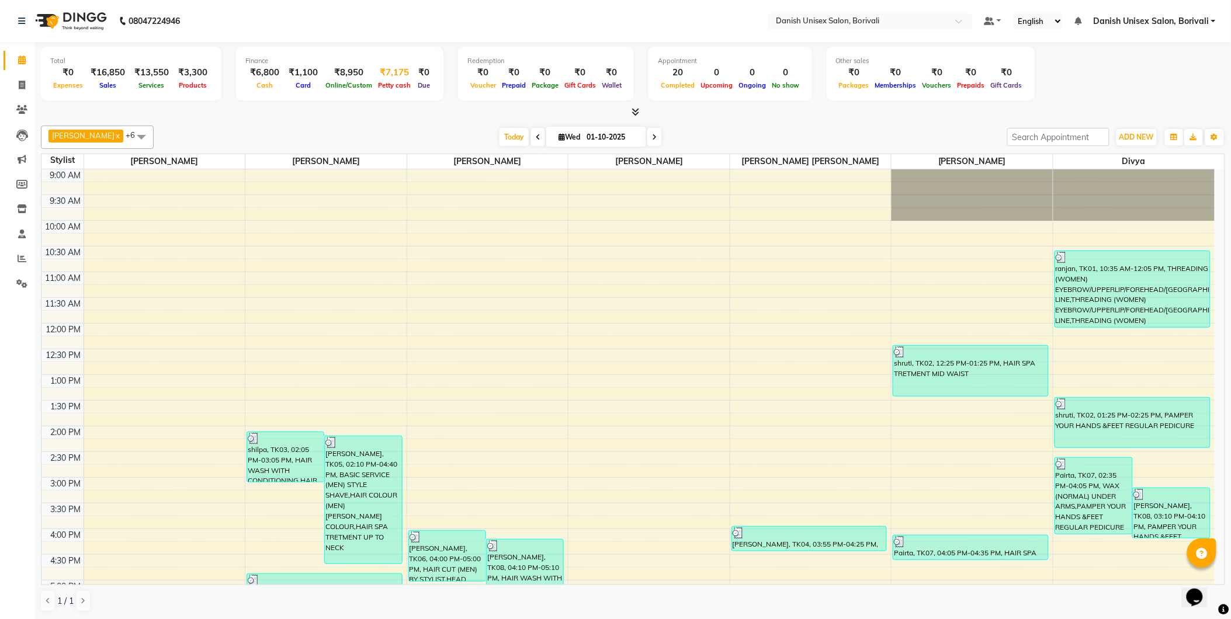
click at [397, 75] on div "₹7,175" at bounding box center [394, 72] width 39 height 13
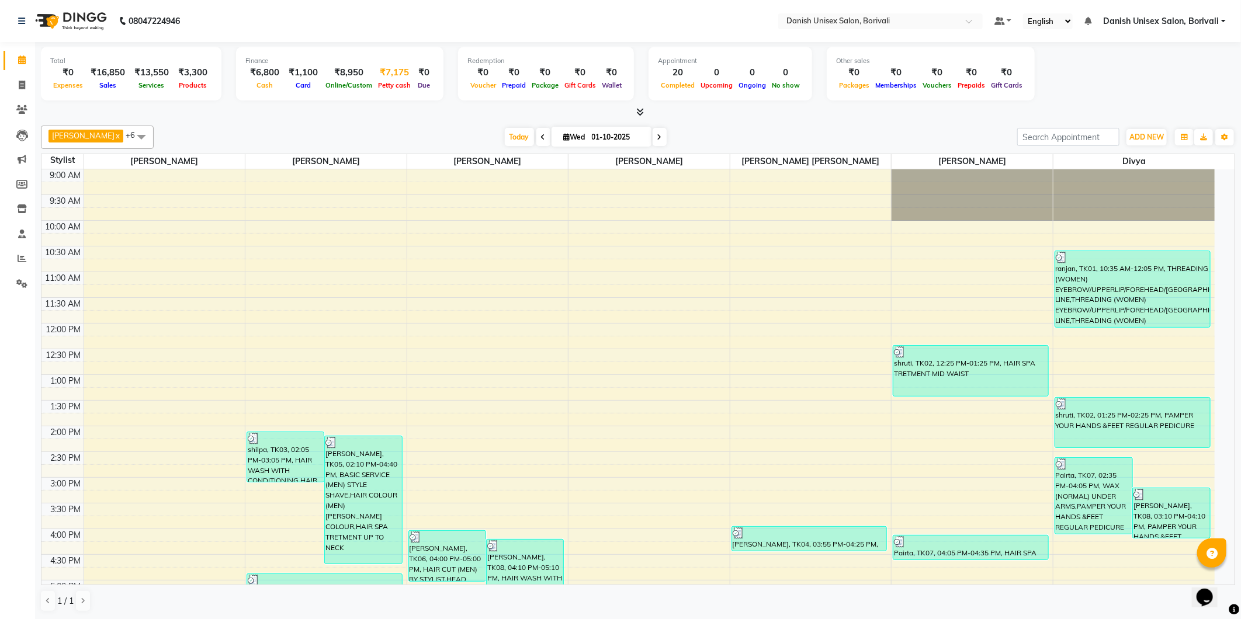
select select "6139"
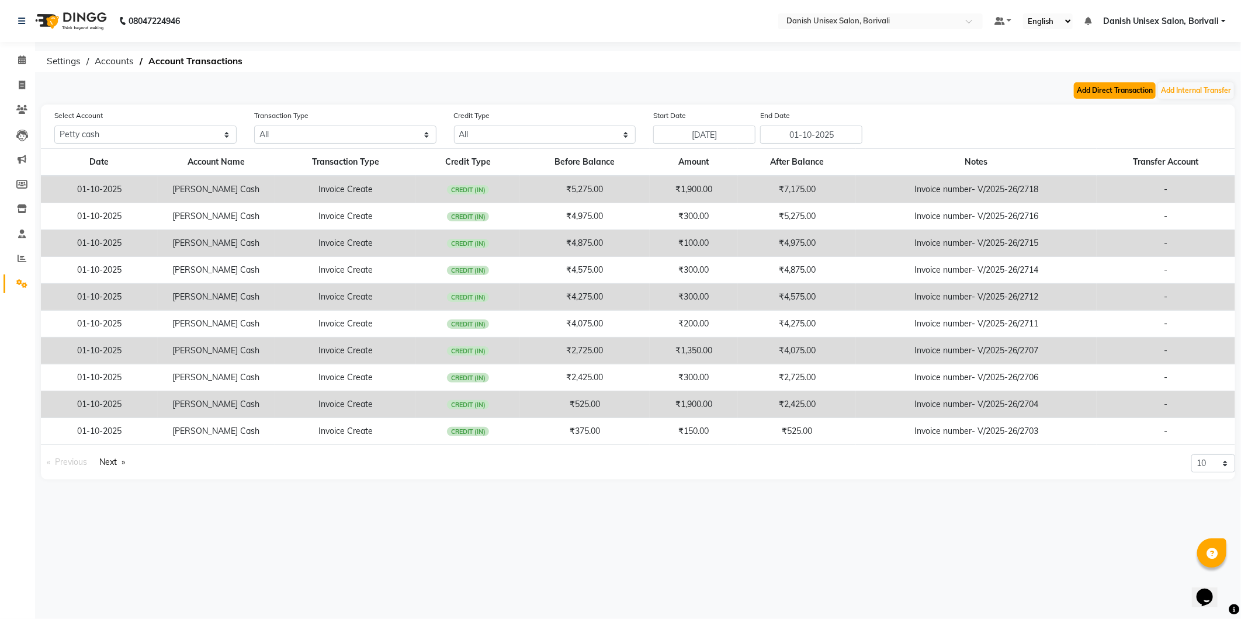
click at [1085, 85] on button "Add Direct Transaction" at bounding box center [1114, 90] width 82 height 16
select select "direct"
select select "6139"
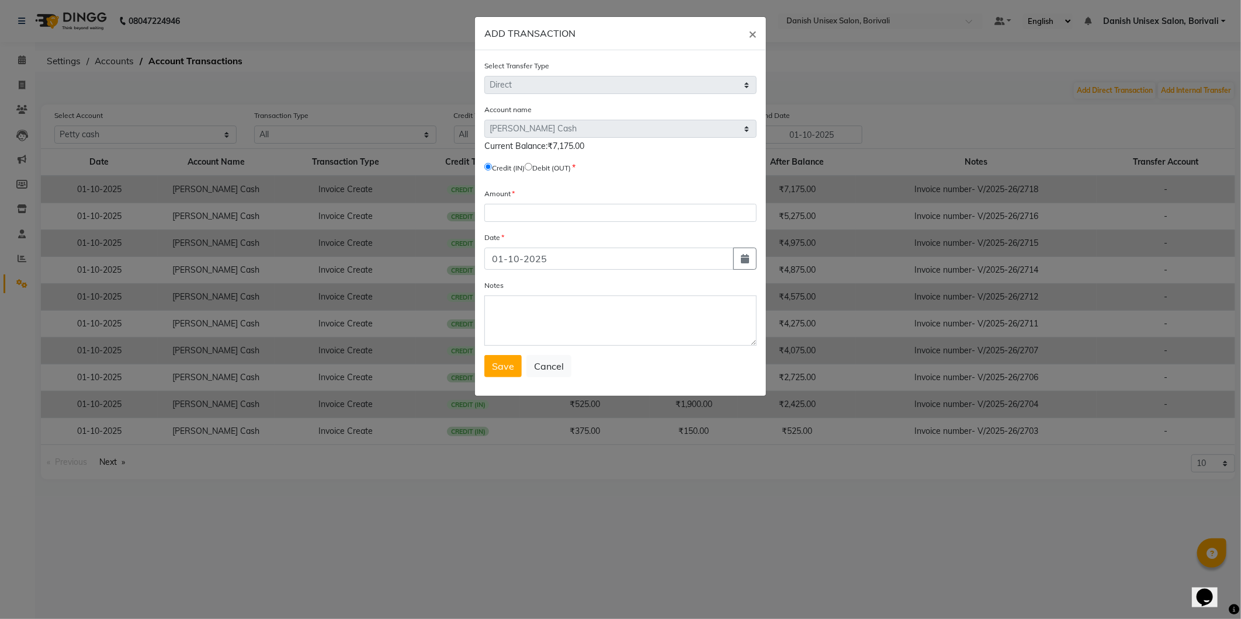
click at [533, 162] on span "Debit (OUT)" at bounding box center [547, 167] width 46 height 11
click at [532, 168] on input "radio" at bounding box center [528, 167] width 8 height 8
radio input "true"
click at [527, 211] on input "number" at bounding box center [620, 213] width 272 height 18
type input "7100"
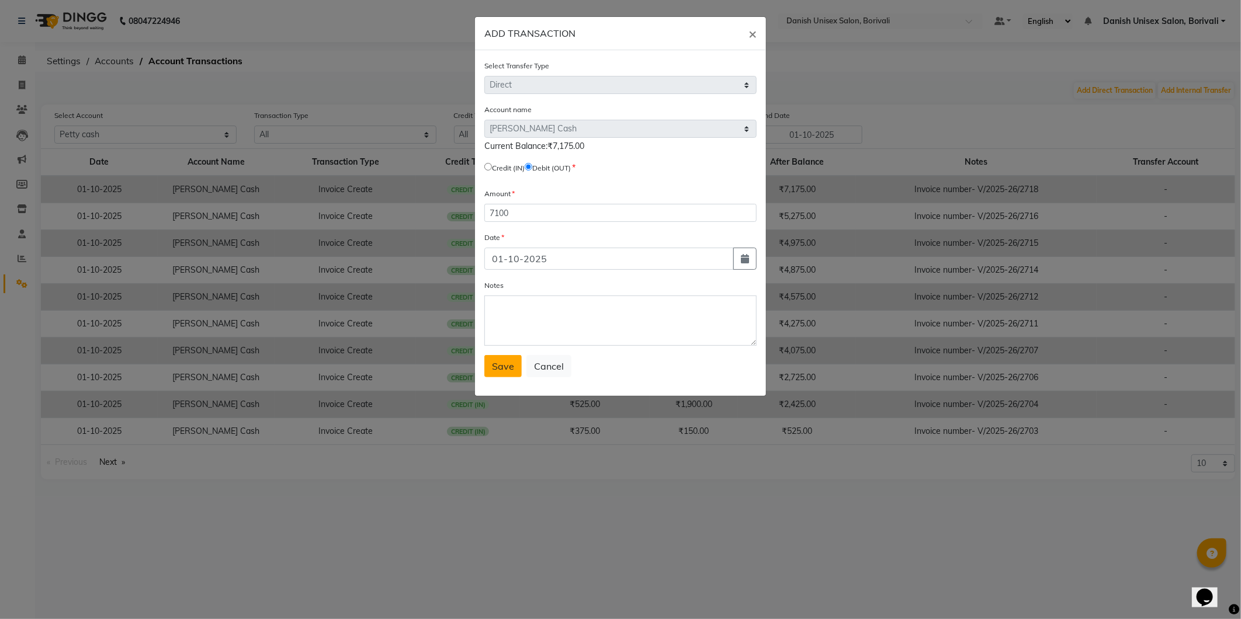
click at [501, 369] on span "Save" at bounding box center [503, 366] width 22 height 12
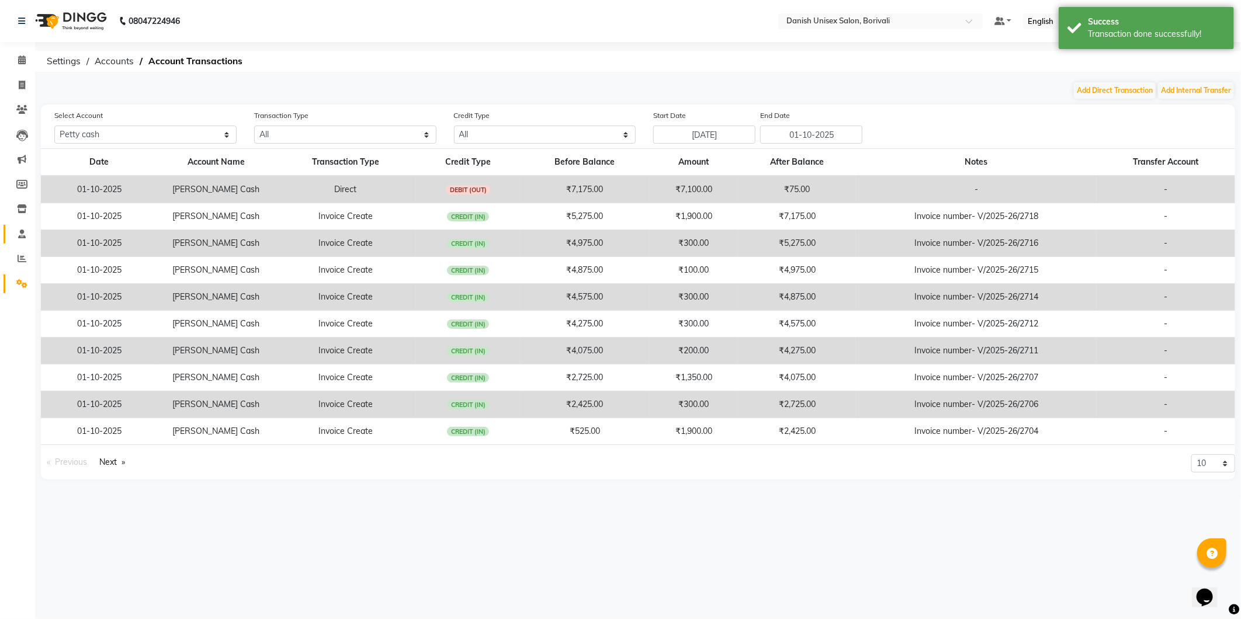
click at [18, 242] on link "Staff" at bounding box center [18, 234] width 28 height 19
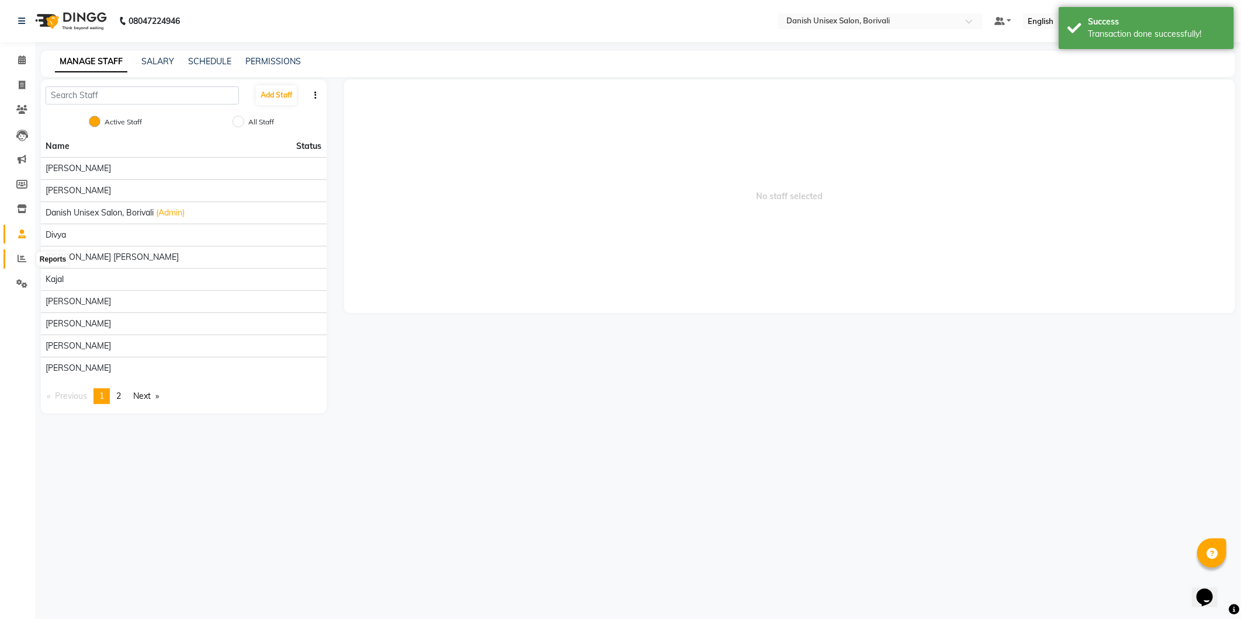
click at [18, 258] on icon at bounding box center [22, 258] width 9 height 9
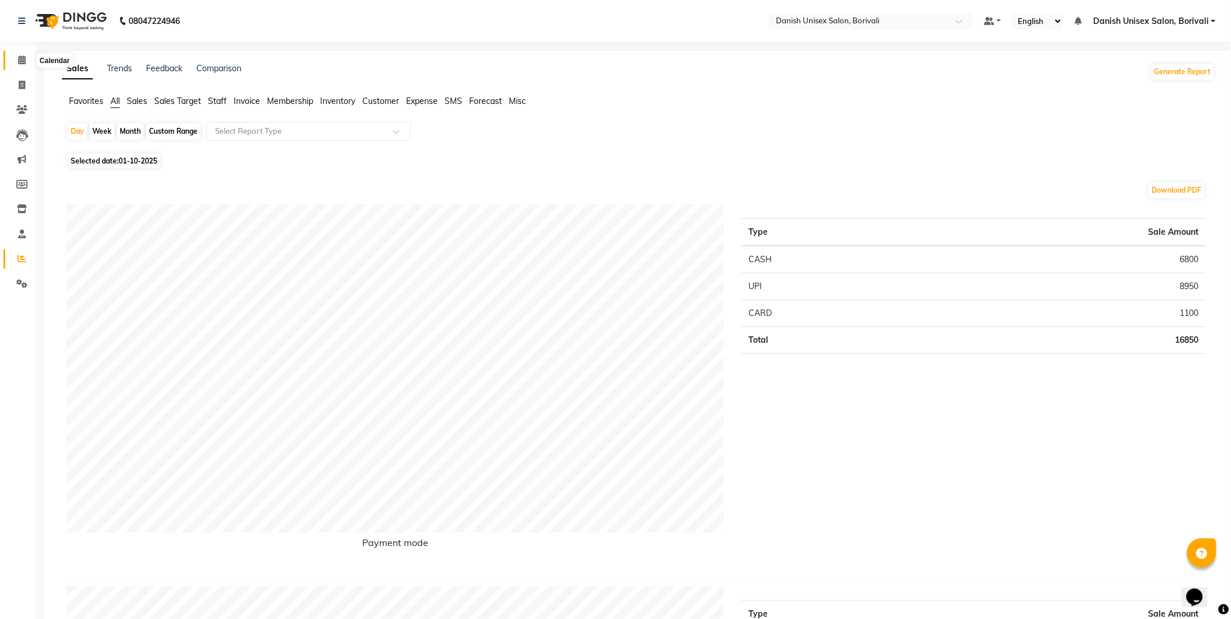
click at [22, 61] on icon at bounding box center [22, 59] width 8 height 9
